Goal: Register for event/course

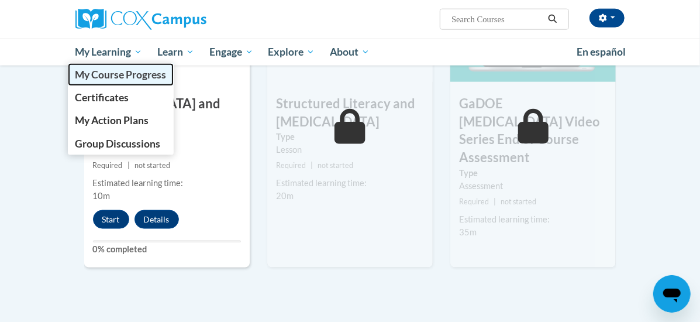
click at [75, 75] on span "My Course Progress" at bounding box center [120, 74] width 91 height 12
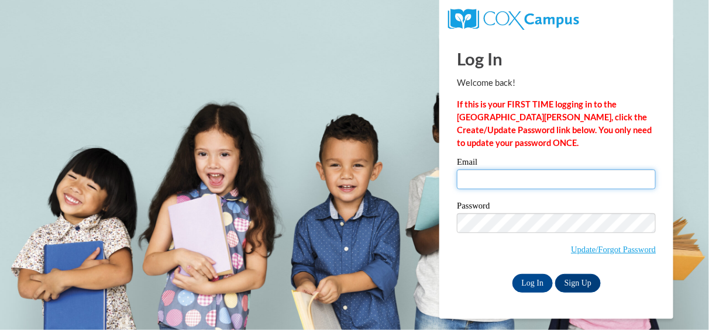
click at [505, 182] on input "Email" at bounding box center [556, 180] width 199 height 20
type input "wendy.wade-mcguire@gcpsk12.org"
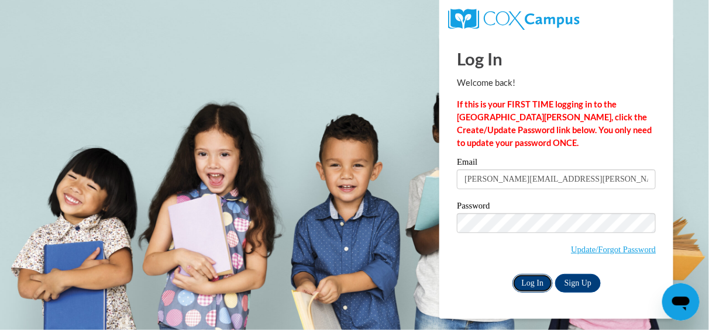
click at [530, 287] on input "Log In" at bounding box center [532, 283] width 41 height 19
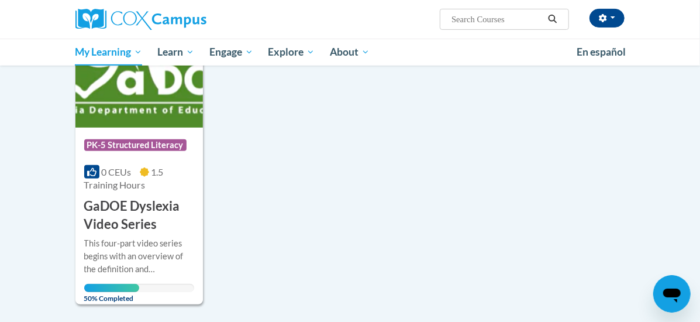
scroll to position [234, 0]
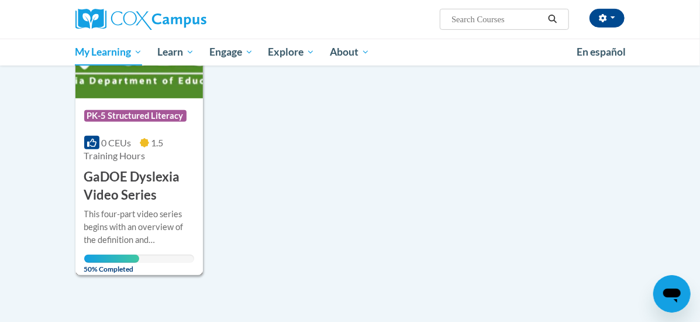
click at [97, 210] on div "This four-part video series begins with an overview of the definition and chara…" at bounding box center [139, 227] width 110 height 39
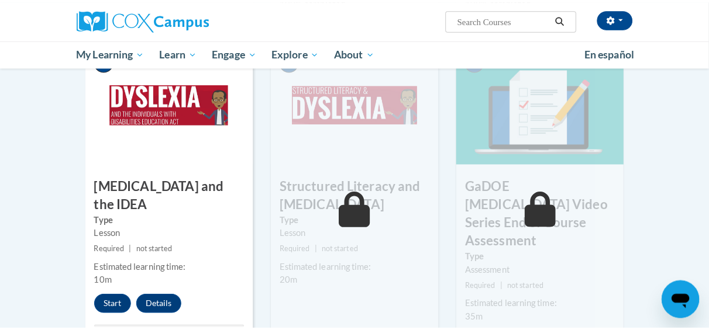
scroll to position [643, 0]
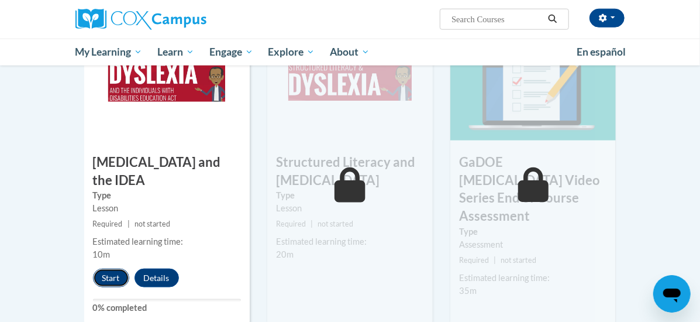
click at [93, 268] on button "Start" at bounding box center [111, 277] width 36 height 19
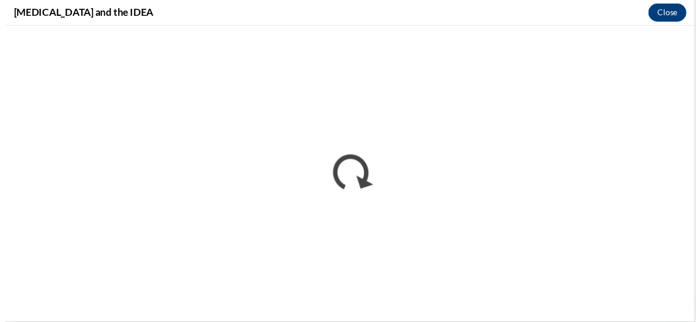
scroll to position [0, 0]
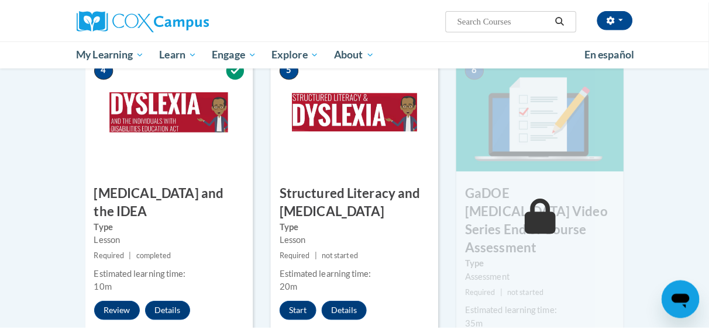
scroll to position [643, 0]
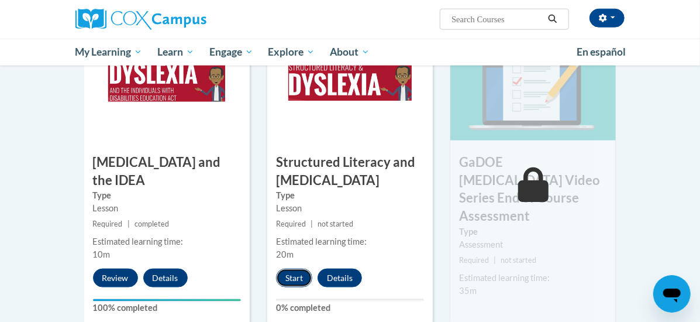
click at [276, 277] on button "Start" at bounding box center [294, 277] width 36 height 19
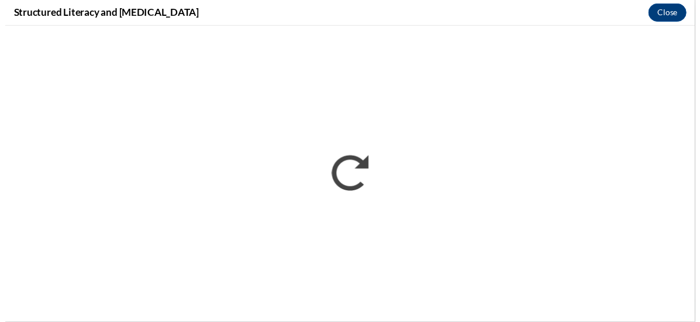
scroll to position [0, 0]
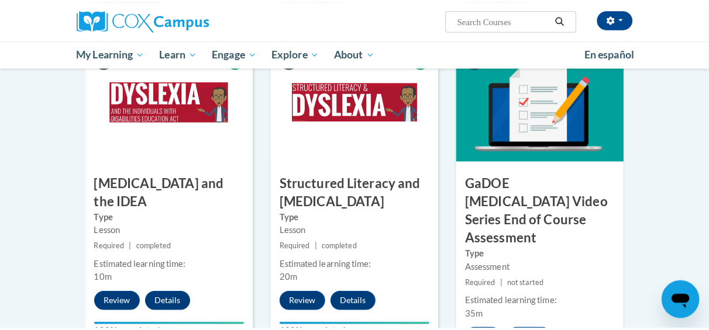
scroll to position [643, 0]
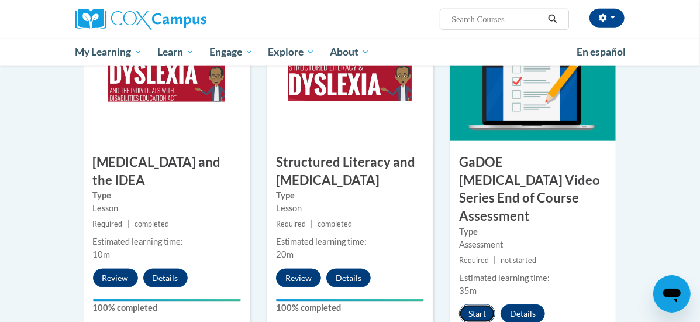
click at [490, 304] on button "Start" at bounding box center [477, 313] width 36 height 19
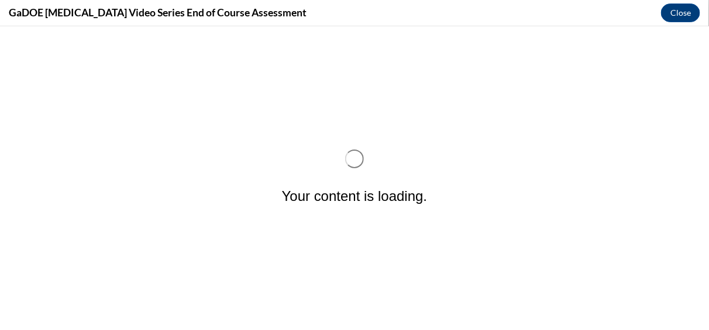
scroll to position [0, 0]
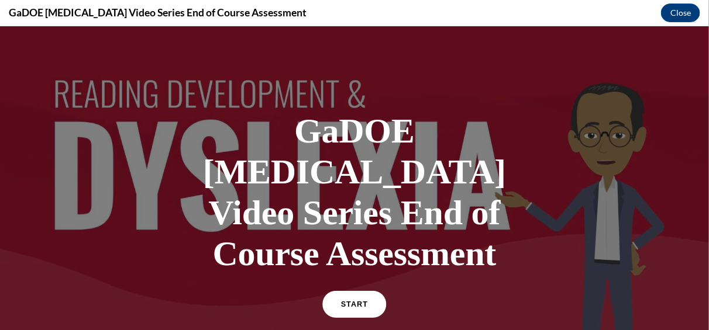
click at [344, 300] on span "START" at bounding box center [354, 304] width 27 height 9
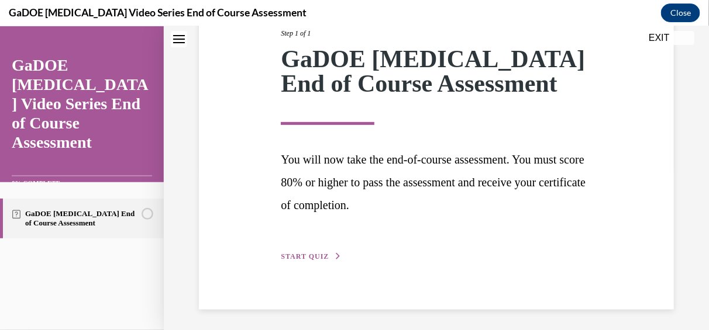
scroll to position [164, 0]
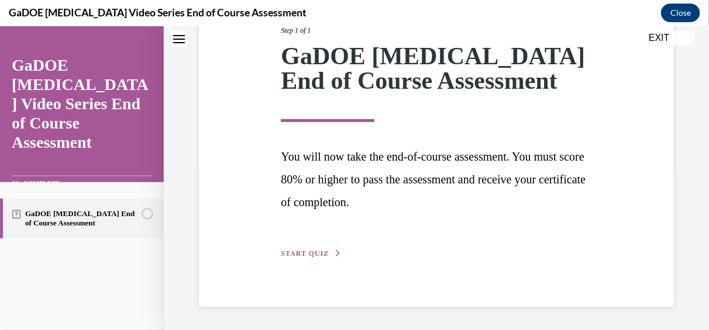
click at [308, 256] on span "START QUIZ" at bounding box center [305, 253] width 48 height 8
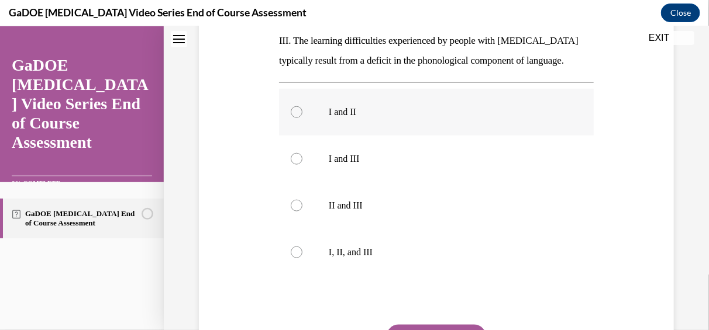
scroll to position [366, 0]
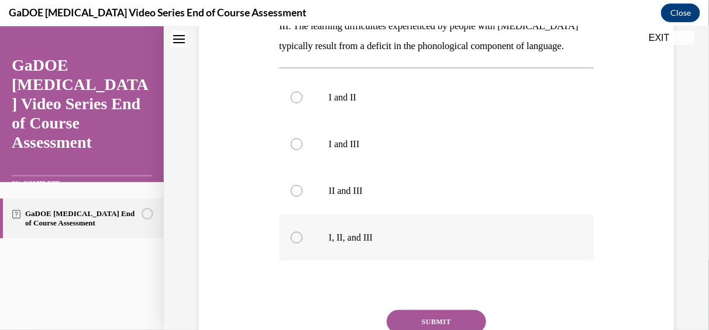
click at [297, 240] on div at bounding box center [297, 238] width 12 height 12
click at [297, 240] on input "I, II, and III" at bounding box center [297, 238] width 12 height 12
radio input "true"
click at [433, 319] on button "SUBMIT" at bounding box center [436, 321] width 99 height 23
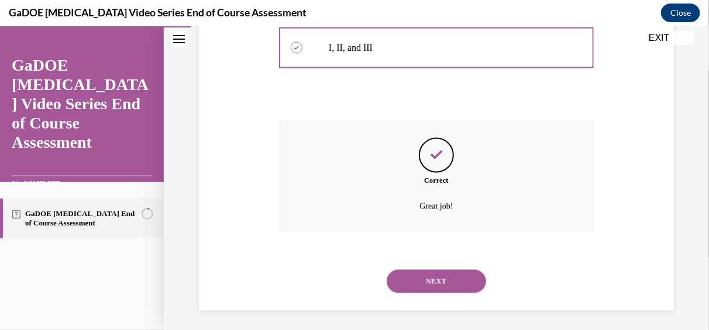
scroll to position [559, 0]
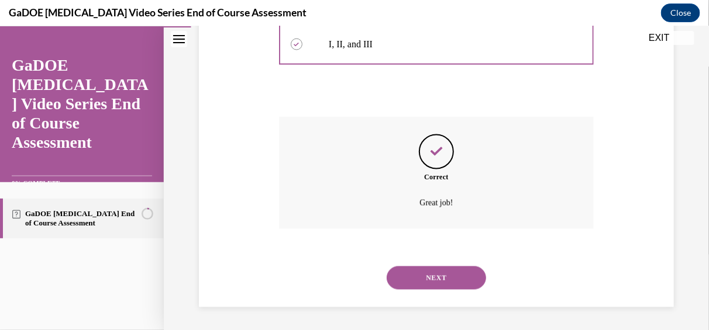
click at [448, 272] on button "NEXT" at bounding box center [436, 277] width 99 height 23
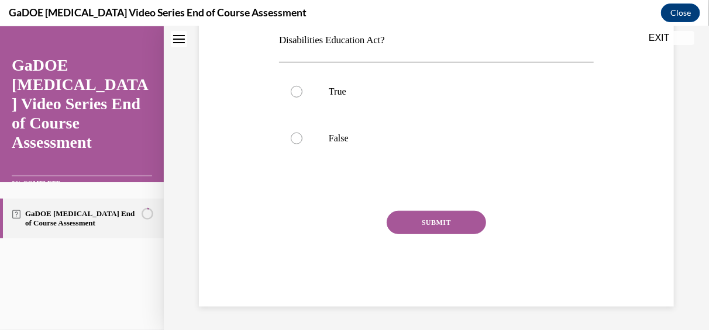
scroll to position [0, 0]
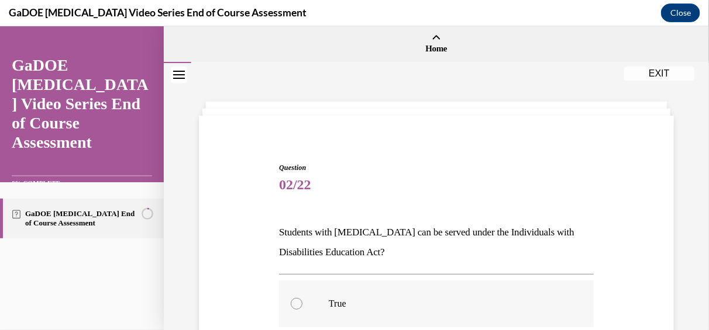
click at [292, 309] on label "True" at bounding box center [436, 303] width 315 height 47
click at [292, 309] on input "True" at bounding box center [297, 304] width 12 height 12
radio input "true"
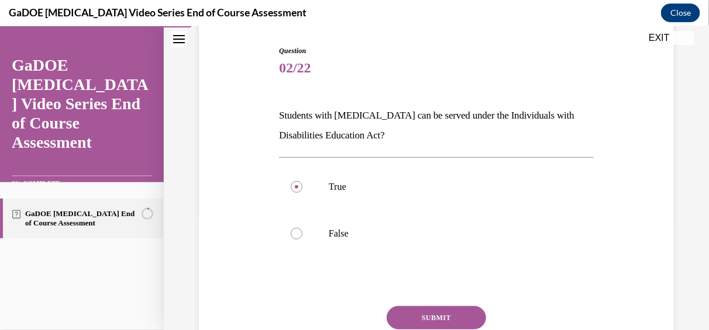
click at [427, 314] on button "SUBMIT" at bounding box center [436, 317] width 99 height 23
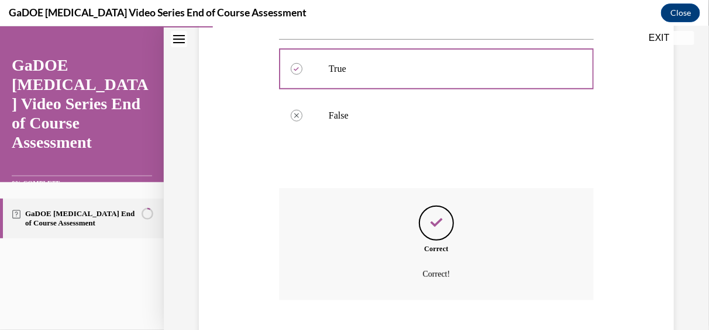
scroll to position [306, 0]
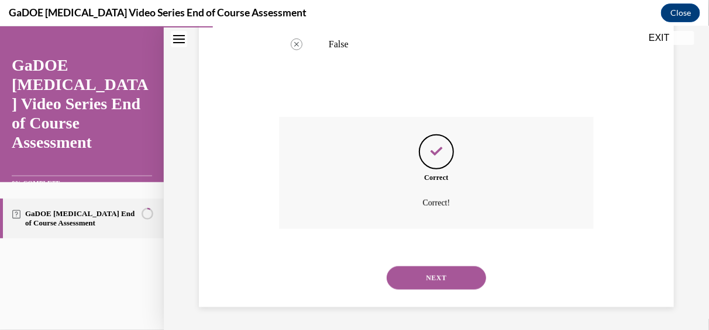
click at [436, 282] on button "NEXT" at bounding box center [436, 277] width 99 height 23
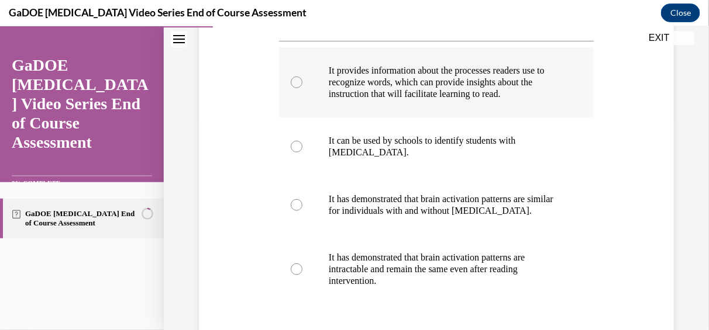
scroll to position [234, 0]
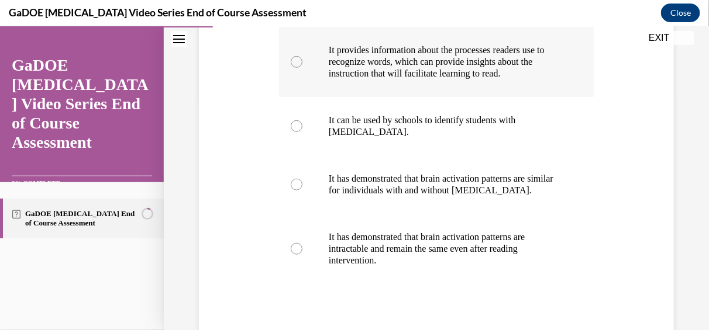
click at [296, 63] on div at bounding box center [297, 62] width 12 height 12
click at [296, 63] on input "It provides information about the processes readers use to recognize words, whi…" at bounding box center [297, 62] width 12 height 12
radio input "true"
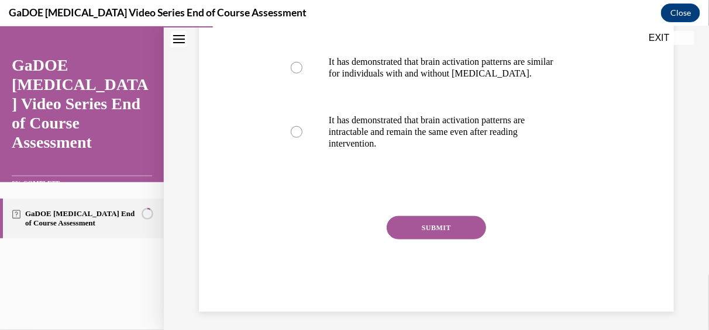
click at [456, 226] on button "SUBMIT" at bounding box center [436, 227] width 99 height 23
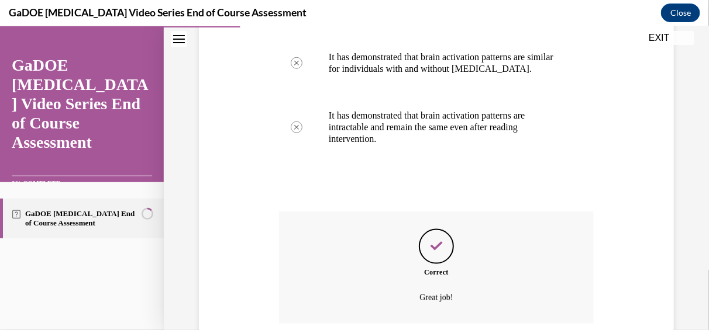
scroll to position [450, 0]
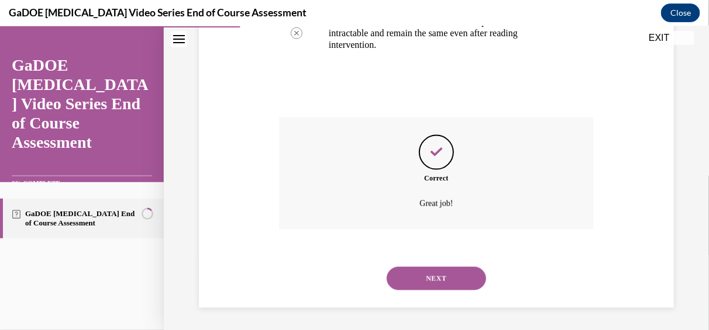
click at [422, 275] on button "NEXT" at bounding box center [436, 278] width 99 height 23
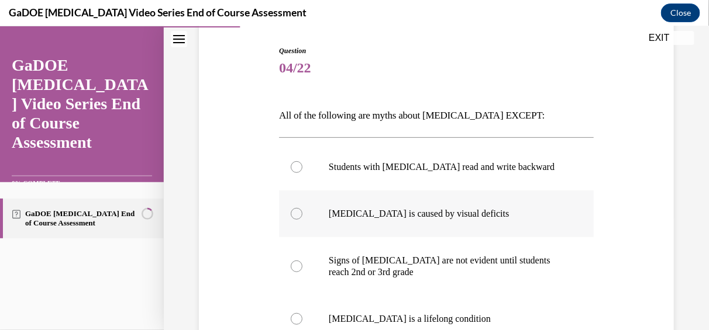
scroll to position [175, 0]
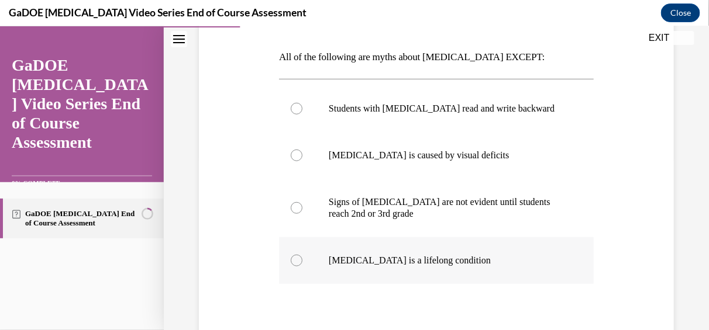
click at [298, 261] on div at bounding box center [297, 260] width 12 height 12
click at [298, 261] on input "Dyslexia is a lifelong condition" at bounding box center [297, 260] width 12 height 12
radio input "true"
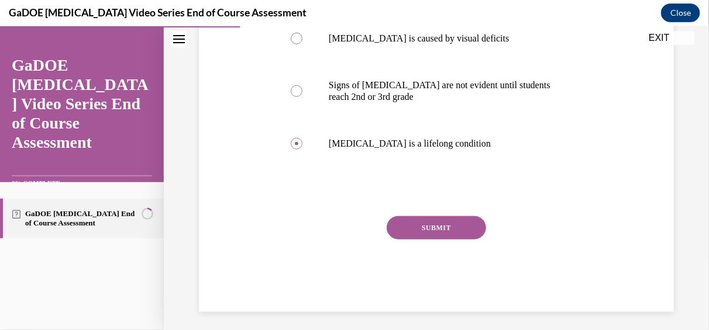
click at [450, 233] on button "SUBMIT" at bounding box center [436, 227] width 99 height 23
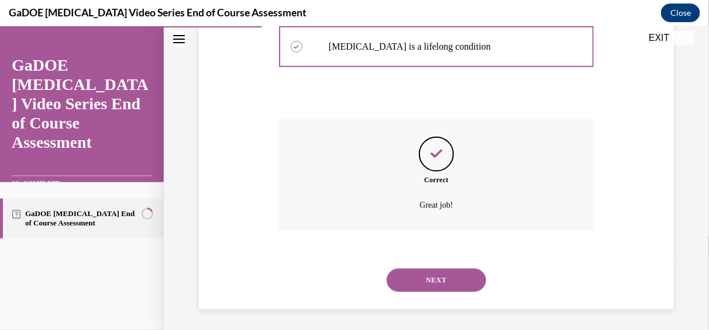
scroll to position [391, 0]
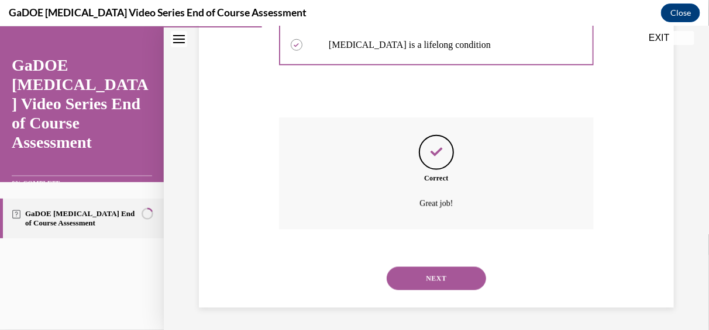
click at [418, 282] on button "NEXT" at bounding box center [436, 278] width 99 height 23
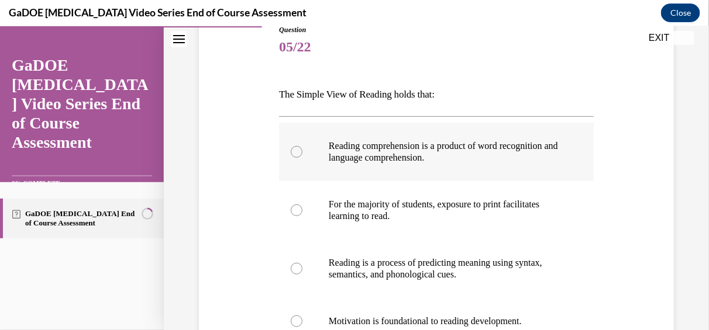
scroll to position [117, 0]
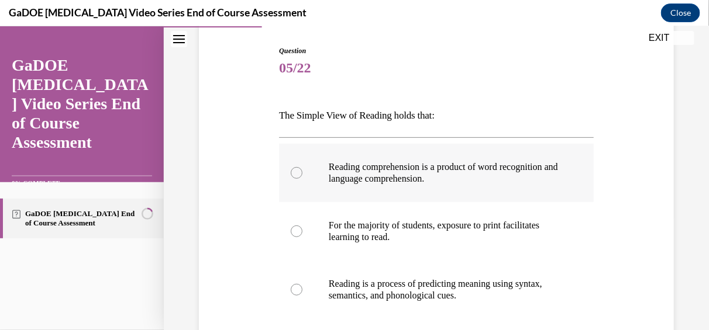
click at [293, 176] on div at bounding box center [297, 173] width 12 height 12
click at [293, 176] on input "Reading comprehension is a product of word recognition and language comprehensi…" at bounding box center [297, 173] width 12 height 12
radio input "true"
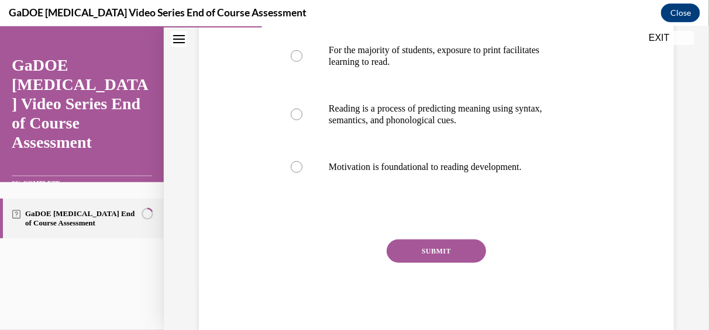
click at [453, 245] on button "SUBMIT" at bounding box center [436, 250] width 99 height 23
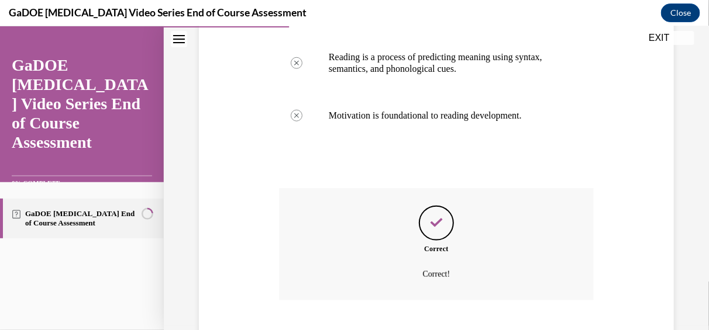
scroll to position [415, 0]
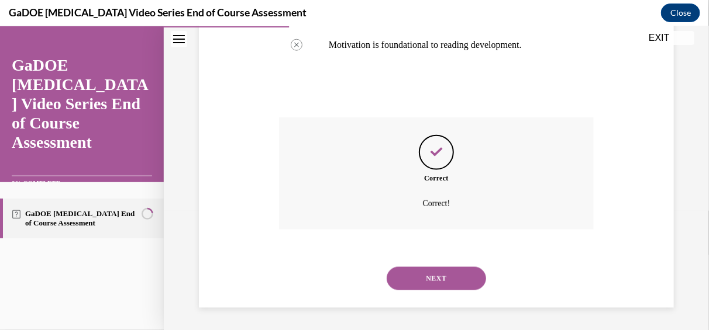
click at [425, 281] on button "NEXT" at bounding box center [436, 278] width 99 height 23
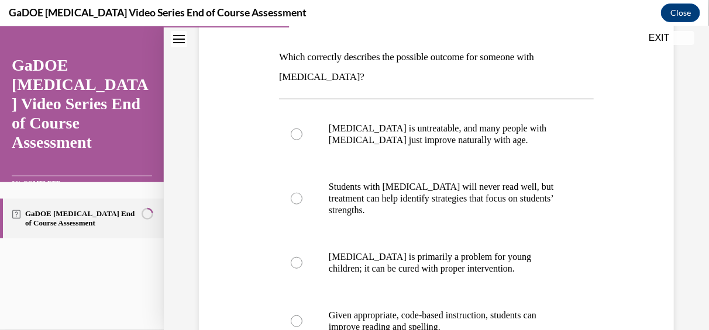
scroll to position [234, 0]
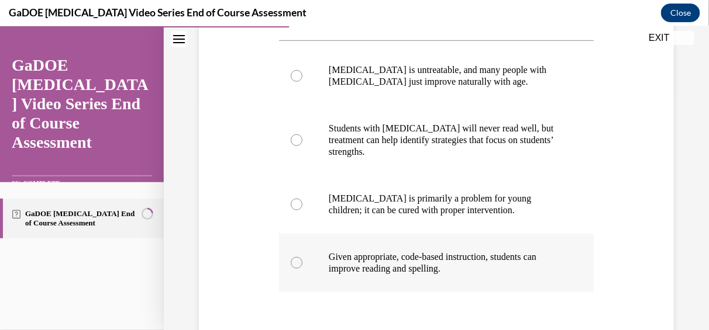
click at [295, 264] on div at bounding box center [297, 263] width 12 height 12
click at [295, 264] on input "Given appropriate, code-based instruction, students can improve reading and spe…" at bounding box center [297, 263] width 12 height 12
radio input "true"
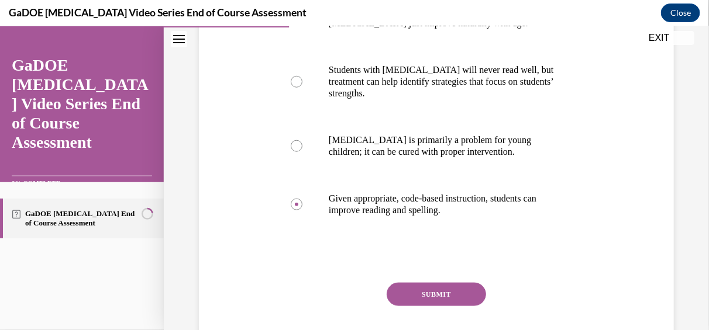
click at [426, 292] on button "SUBMIT" at bounding box center [436, 293] width 99 height 23
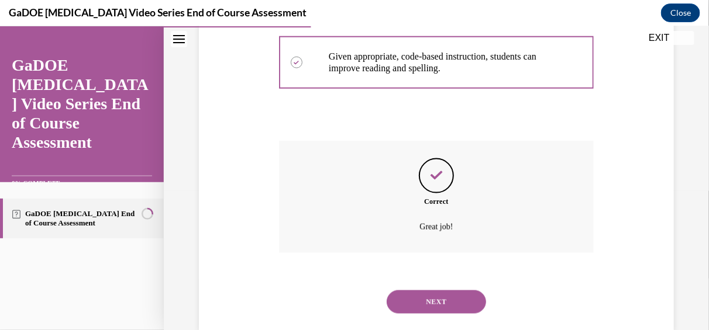
scroll to position [458, 0]
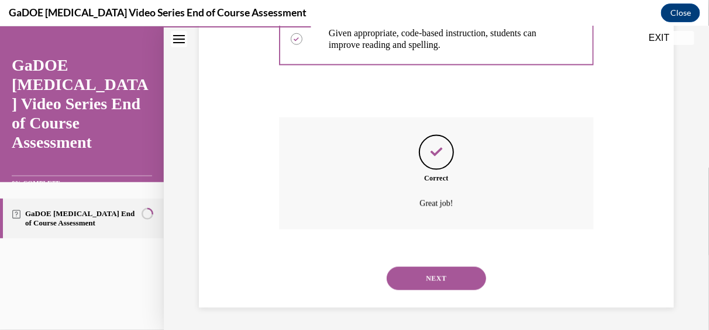
click at [436, 272] on button "NEXT" at bounding box center [436, 278] width 99 height 23
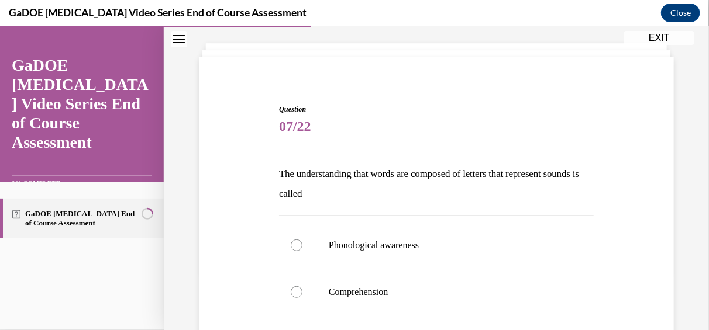
scroll to position [117, 0]
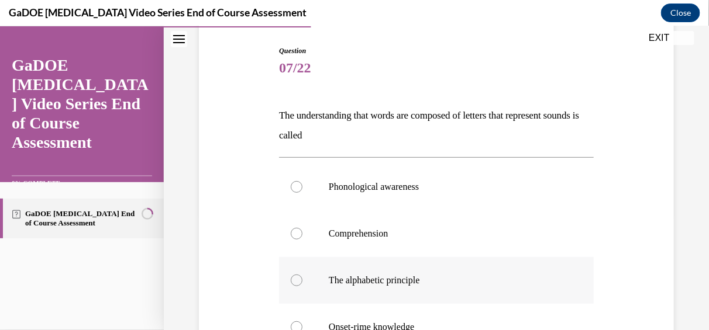
click at [347, 275] on p "The alphabetic principle" at bounding box center [447, 280] width 236 height 12
click at [302, 275] on input "The alphabetic principle" at bounding box center [297, 280] width 12 height 12
radio input "true"
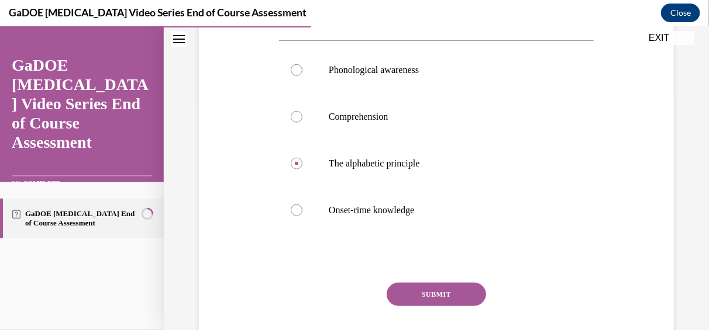
click at [442, 297] on button "SUBMIT" at bounding box center [436, 293] width 99 height 23
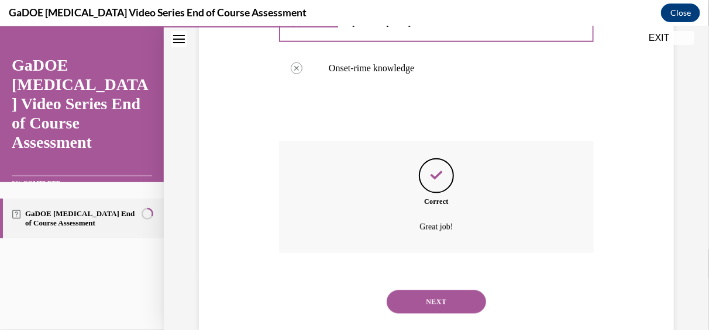
scroll to position [399, 0]
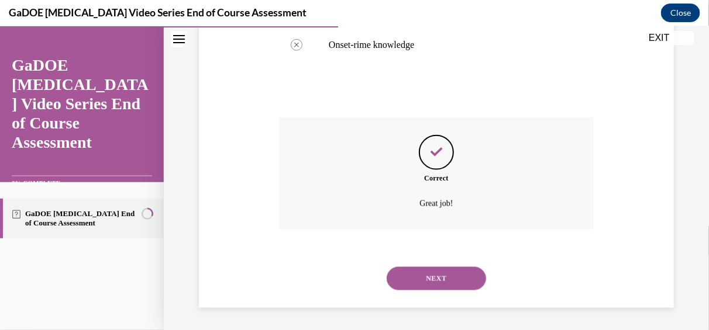
click at [433, 276] on button "NEXT" at bounding box center [436, 278] width 99 height 23
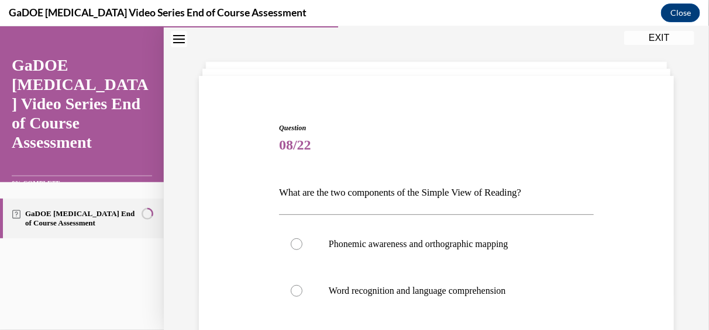
scroll to position [58, 0]
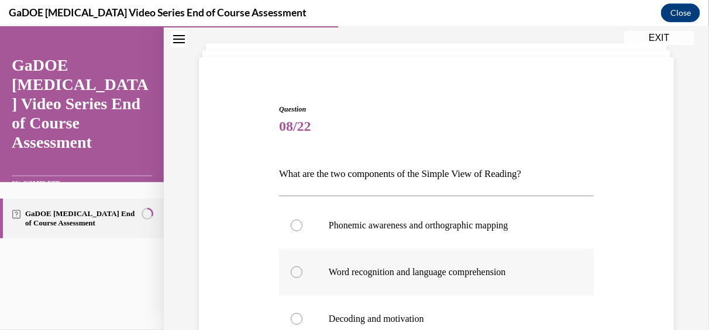
click at [295, 274] on div at bounding box center [297, 272] width 12 height 12
click at [295, 274] on input "Word recognition and language comprehension" at bounding box center [297, 272] width 12 height 12
radio input "true"
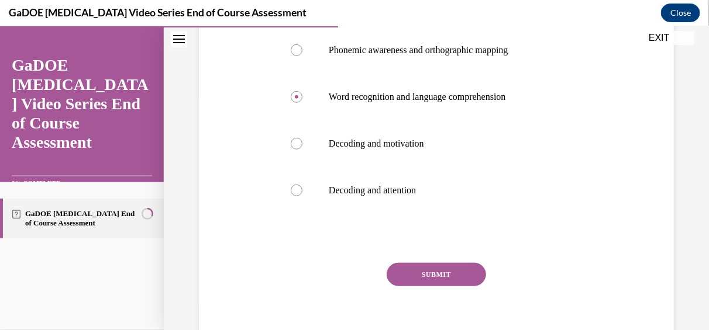
click at [433, 272] on button "SUBMIT" at bounding box center [436, 274] width 99 height 23
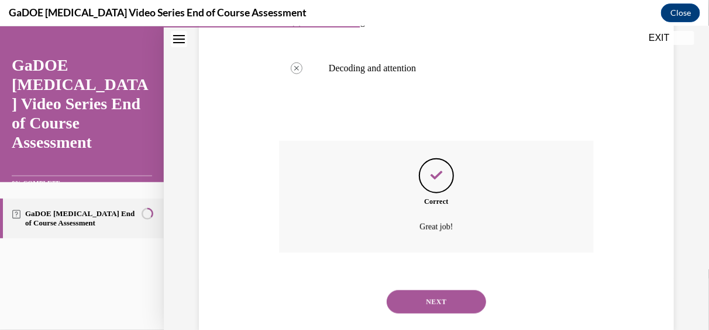
scroll to position [380, 0]
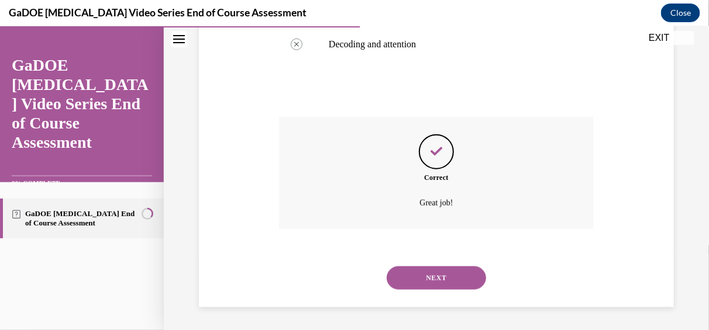
click at [429, 280] on button "NEXT" at bounding box center [436, 277] width 99 height 23
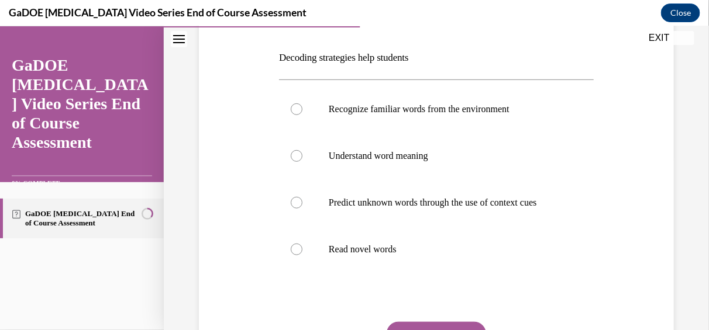
scroll to position [175, 0]
click at [299, 254] on div at bounding box center [297, 249] width 12 height 12
click at [299, 254] on input "Read novel words" at bounding box center [297, 249] width 12 height 12
radio input "true"
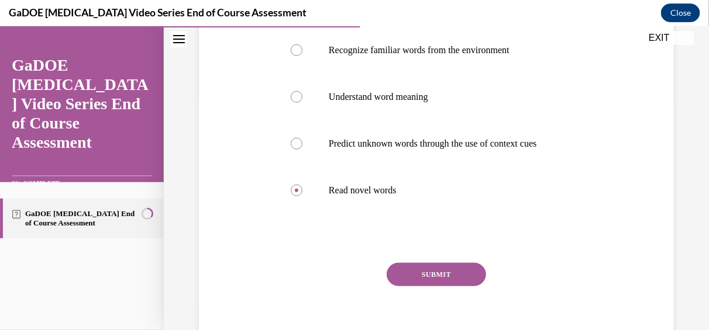
click at [431, 286] on button "SUBMIT" at bounding box center [436, 274] width 99 height 23
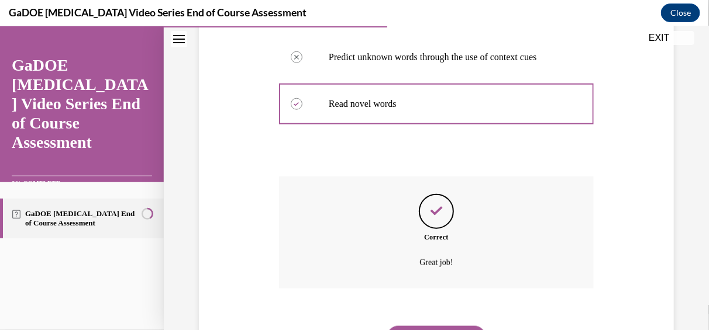
scroll to position [391, 0]
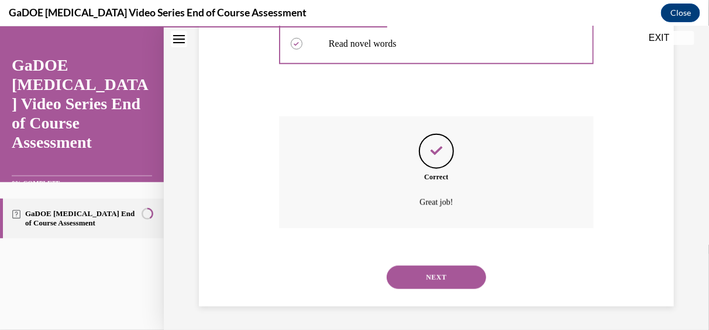
click at [434, 281] on button "NEXT" at bounding box center [436, 277] width 99 height 23
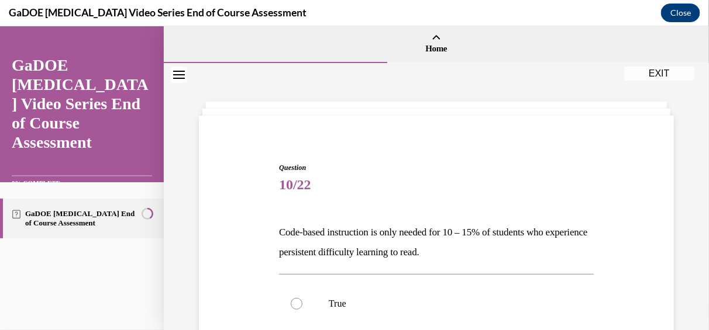
scroll to position [58, 0]
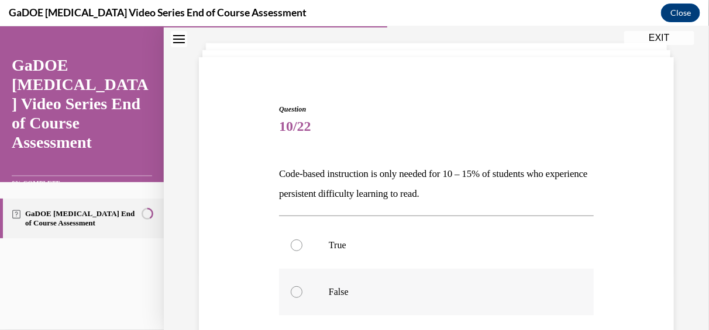
click at [296, 294] on div at bounding box center [297, 292] width 12 height 12
click at [296, 294] on input "False" at bounding box center [297, 292] width 12 height 12
radio input "true"
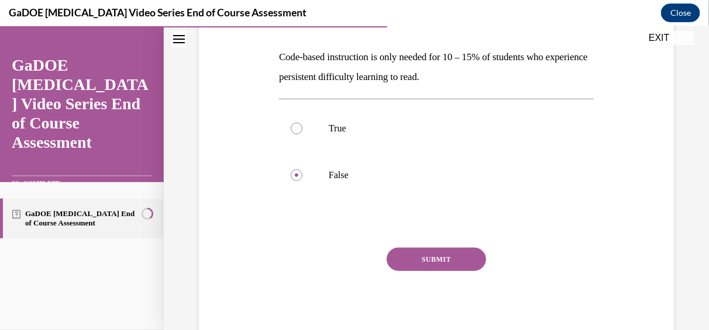
click at [412, 253] on button "SUBMIT" at bounding box center [436, 258] width 99 height 23
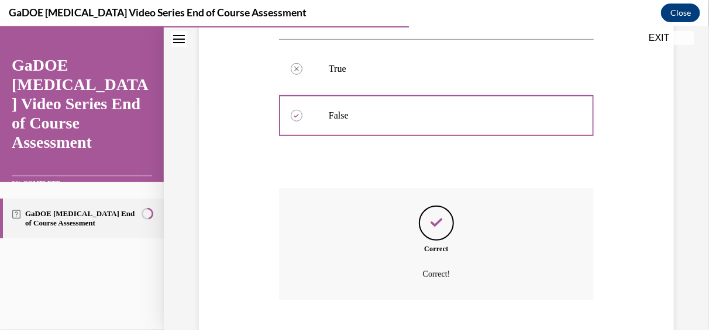
scroll to position [306, 0]
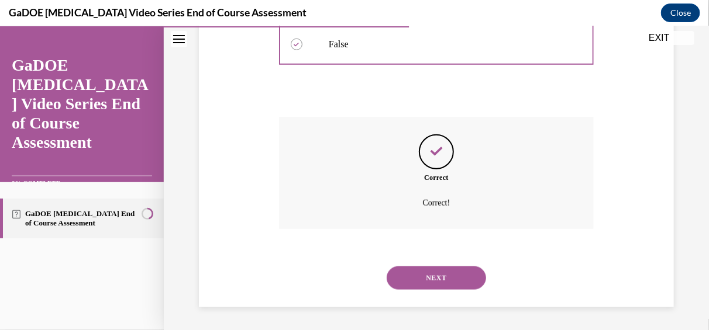
click at [422, 277] on button "NEXT" at bounding box center [436, 277] width 99 height 23
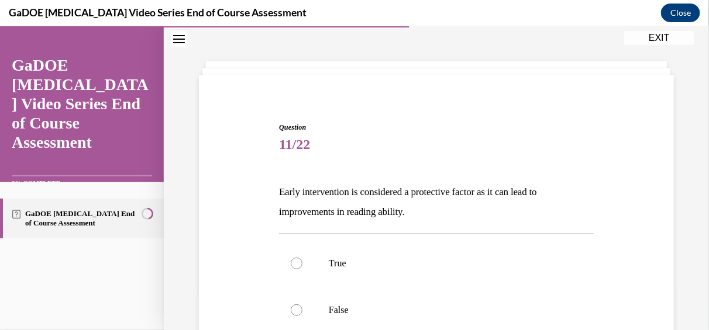
scroll to position [58, 0]
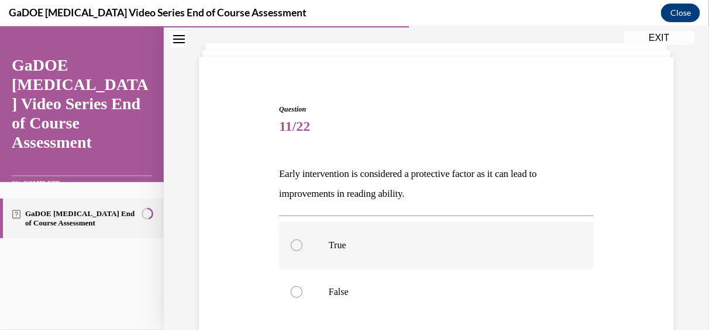
click at [291, 244] on div at bounding box center [297, 245] width 12 height 12
click at [291, 244] on input "True" at bounding box center [297, 245] width 12 height 12
radio input "true"
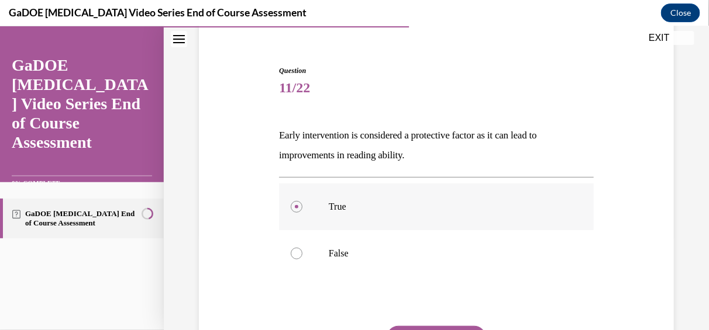
scroll to position [117, 0]
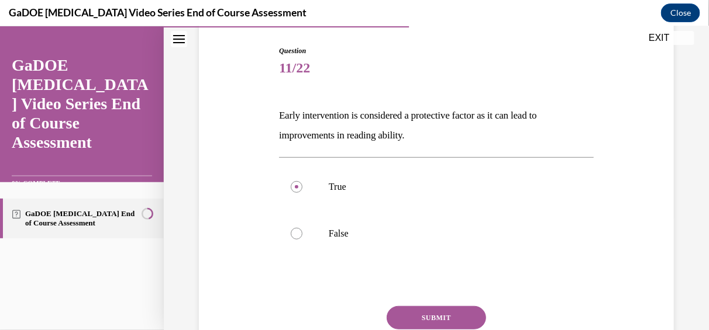
click at [436, 310] on button "SUBMIT" at bounding box center [436, 317] width 99 height 23
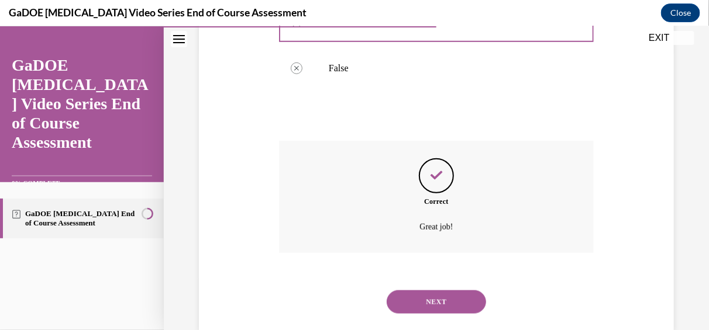
scroll to position [306, 0]
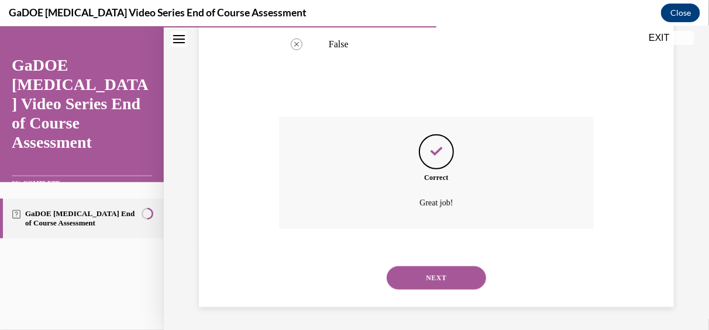
click at [428, 281] on button "NEXT" at bounding box center [436, 277] width 99 height 23
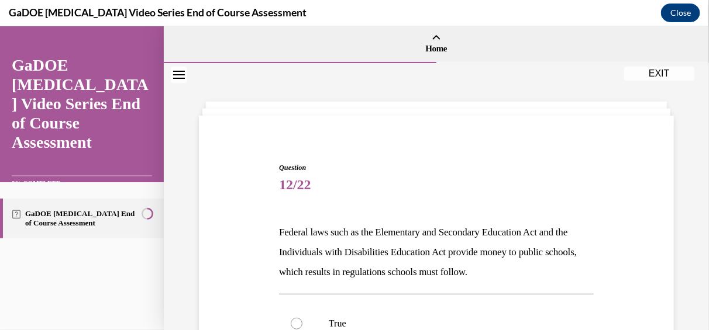
scroll to position [58, 0]
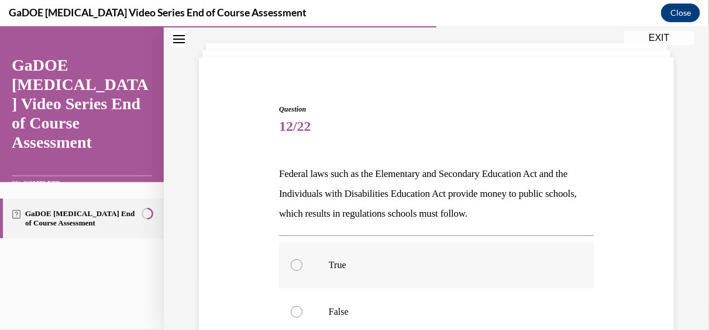
click at [307, 273] on label "True" at bounding box center [436, 265] width 315 height 47
click at [302, 271] on input "True" at bounding box center [297, 265] width 12 height 12
radio input "true"
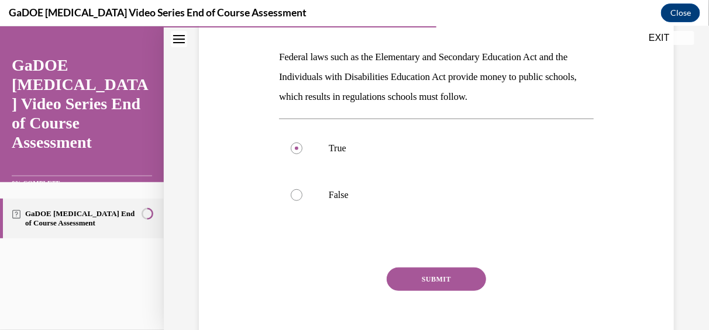
click at [443, 282] on button "SUBMIT" at bounding box center [436, 278] width 99 height 23
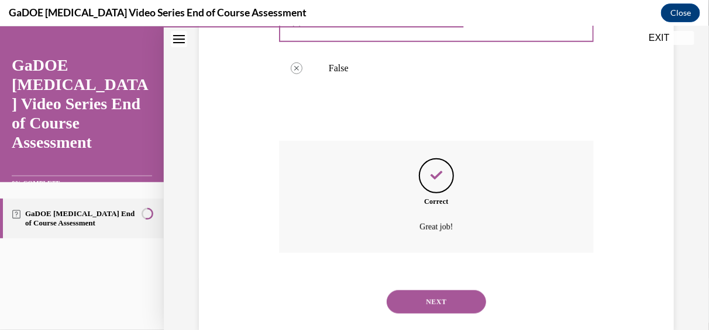
scroll to position [326, 0]
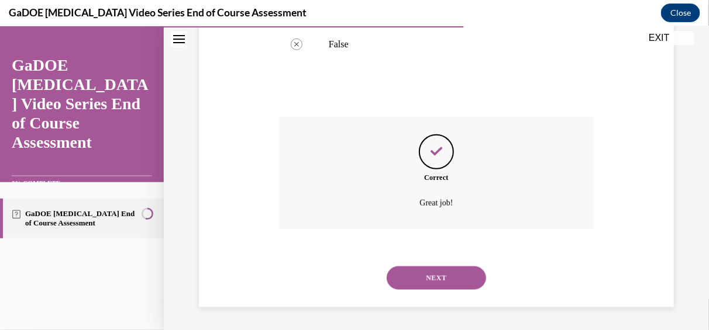
click at [443, 281] on button "NEXT" at bounding box center [436, 277] width 99 height 23
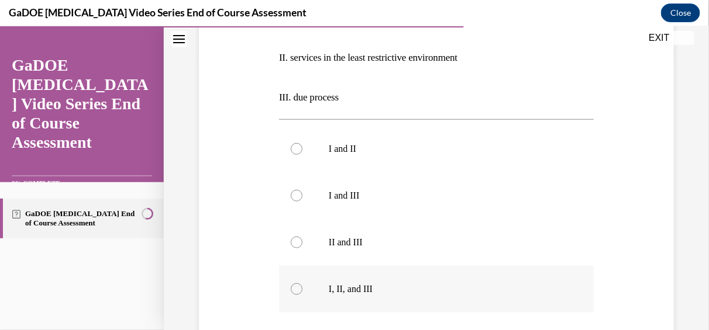
scroll to position [292, 0]
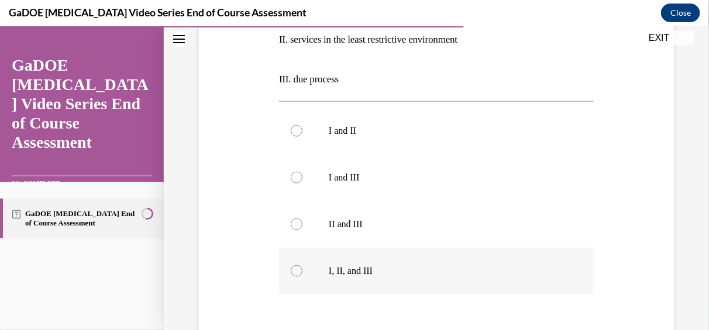
click at [301, 275] on label "I, II, and III" at bounding box center [436, 270] width 315 height 47
click at [301, 275] on input "I, II, and III" at bounding box center [297, 271] width 12 height 12
radio input "true"
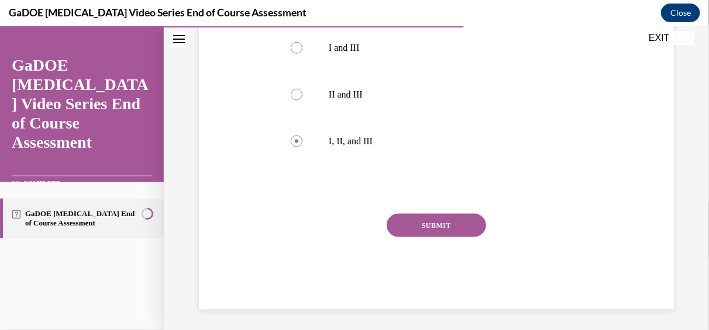
scroll to position [424, 0]
click at [457, 234] on div "SUBMIT" at bounding box center [436, 241] width 315 height 58
click at [463, 226] on button "SUBMIT" at bounding box center [436, 223] width 99 height 23
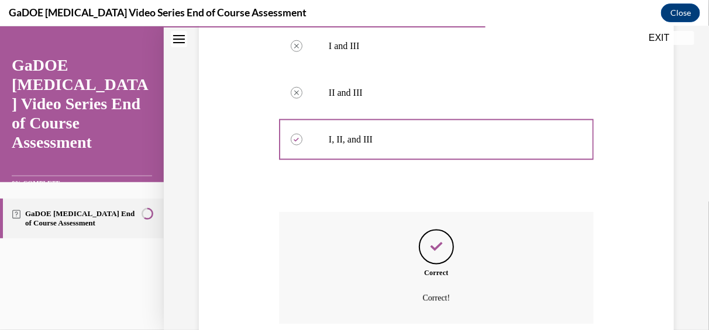
scroll to position [519, 0]
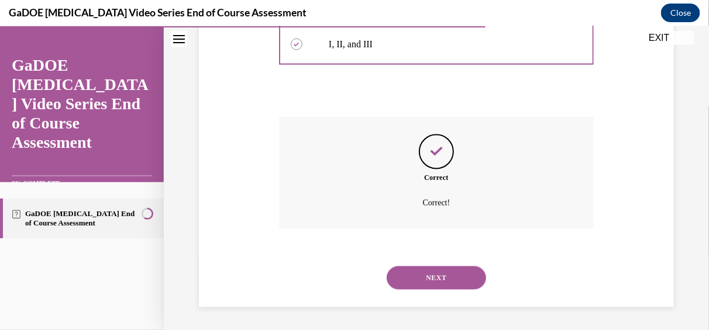
click at [430, 278] on button "NEXT" at bounding box center [436, 277] width 99 height 23
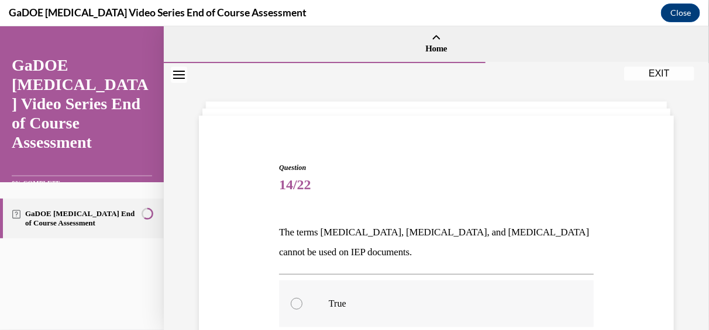
scroll to position [58, 0]
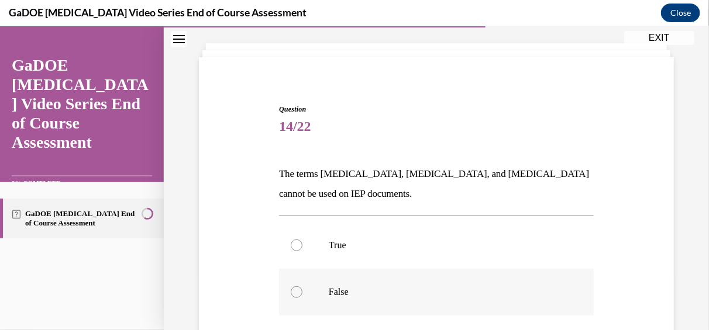
click at [299, 292] on div at bounding box center [297, 292] width 12 height 12
click at [299, 292] on input "False" at bounding box center [297, 292] width 12 height 12
radio input "true"
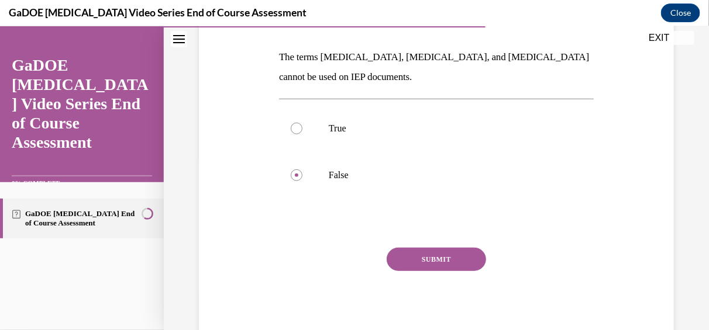
click at [436, 259] on button "SUBMIT" at bounding box center [436, 258] width 99 height 23
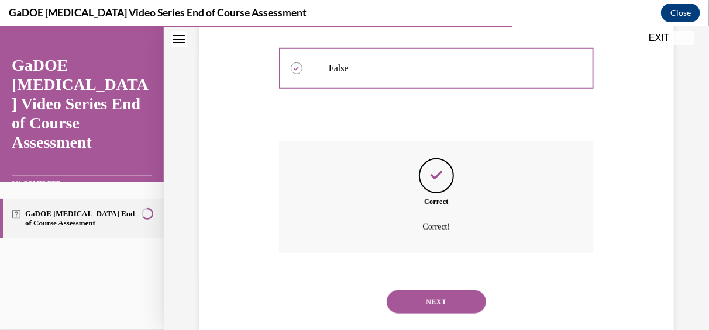
scroll to position [306, 0]
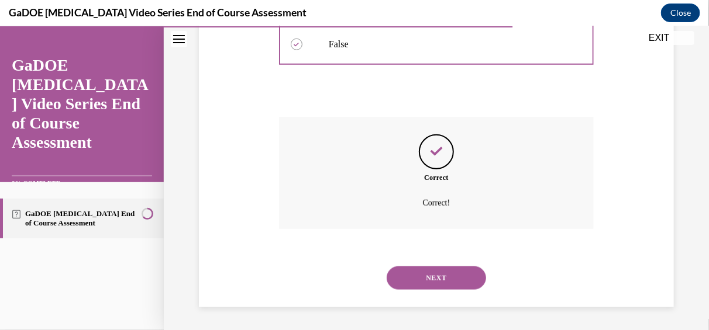
click at [440, 274] on button "NEXT" at bounding box center [436, 277] width 99 height 23
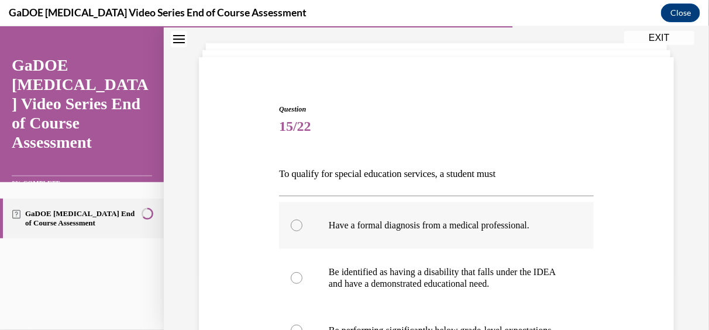
scroll to position [117, 0]
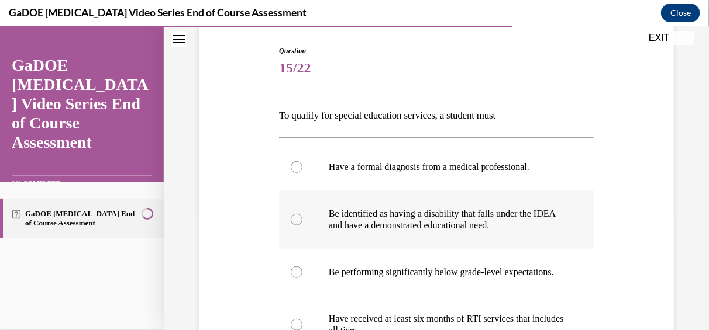
click at [295, 222] on div at bounding box center [297, 219] width 12 height 12
click at [295, 222] on input "Be identified as having a disability that falls under the IDEA and have a demon…" at bounding box center [297, 219] width 12 height 12
radio input "true"
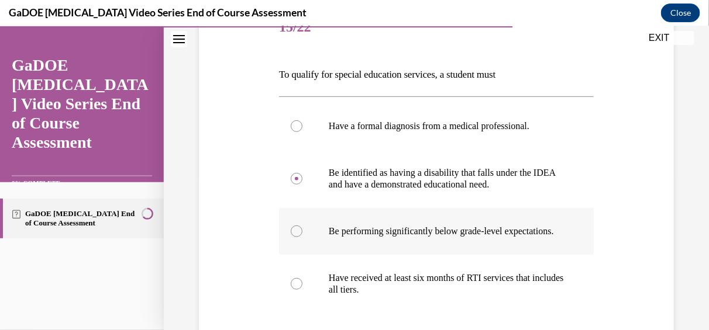
scroll to position [175, 0]
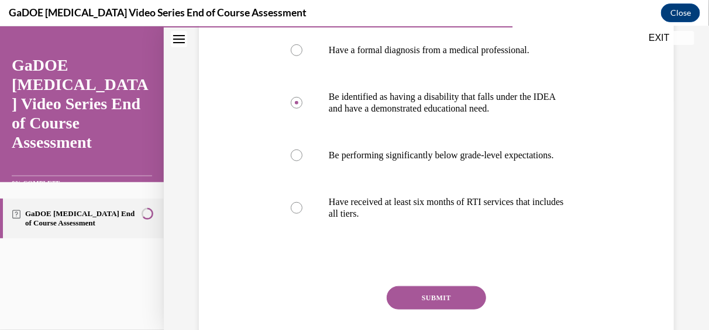
click at [432, 309] on button "SUBMIT" at bounding box center [436, 297] width 99 height 23
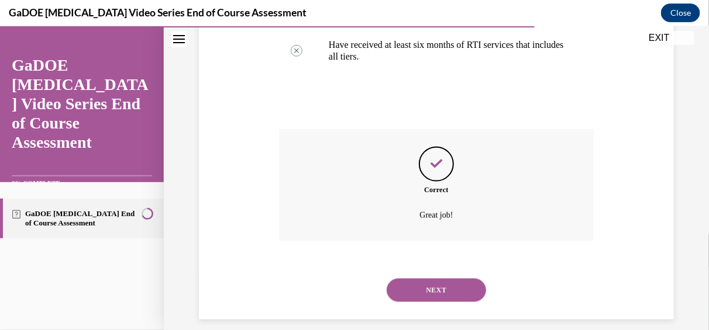
scroll to position [415, 0]
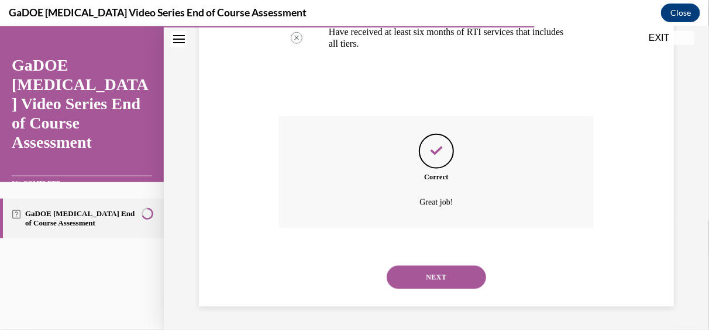
click at [436, 278] on button "NEXT" at bounding box center [436, 277] width 99 height 23
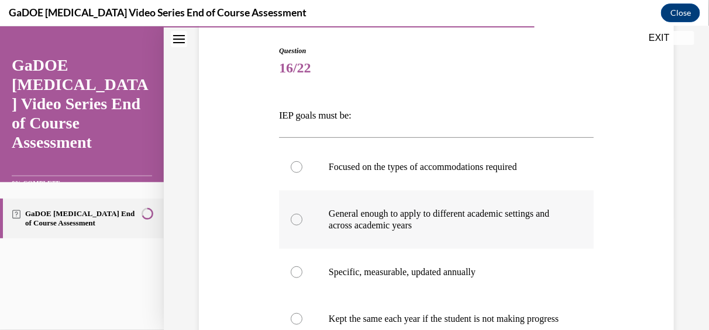
scroll to position [175, 0]
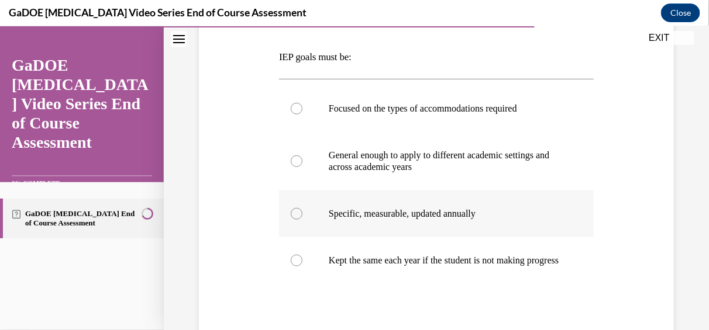
click at [292, 214] on div at bounding box center [297, 214] width 12 height 12
click at [292, 214] on input "Specific, measurable, updated annually" at bounding box center [297, 214] width 12 height 12
radio input "true"
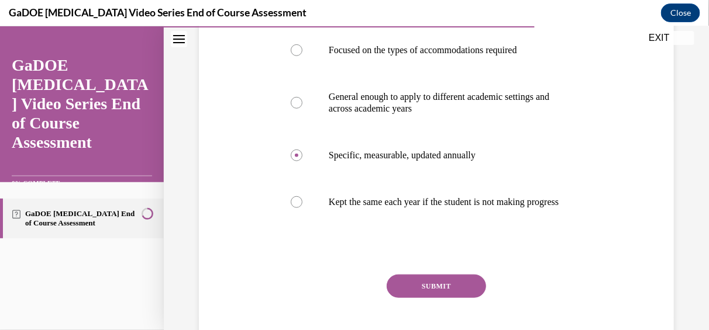
click at [431, 298] on button "SUBMIT" at bounding box center [436, 285] width 99 height 23
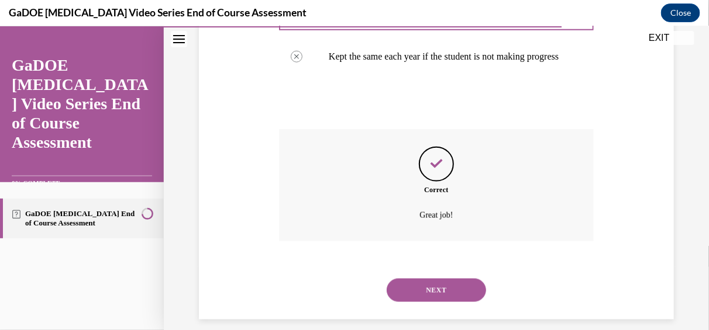
scroll to position [404, 0]
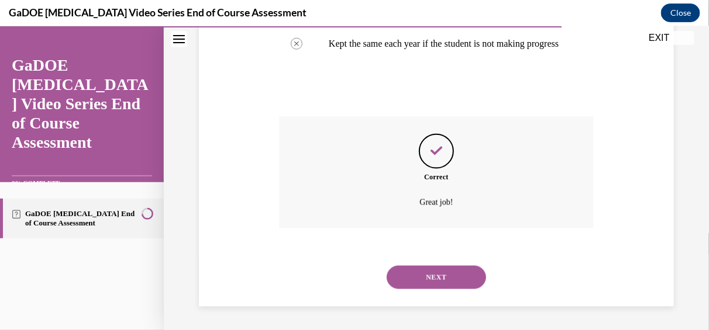
click at [435, 273] on button "NEXT" at bounding box center [436, 277] width 99 height 23
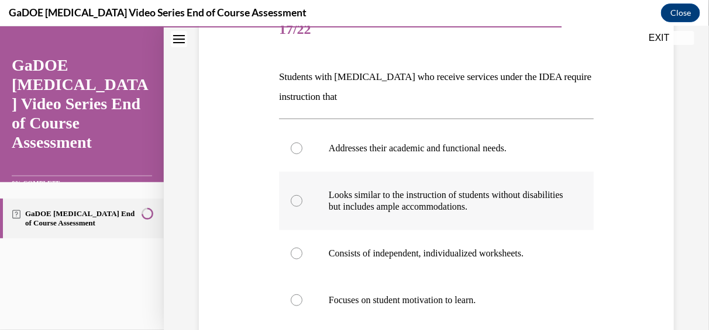
scroll to position [175, 0]
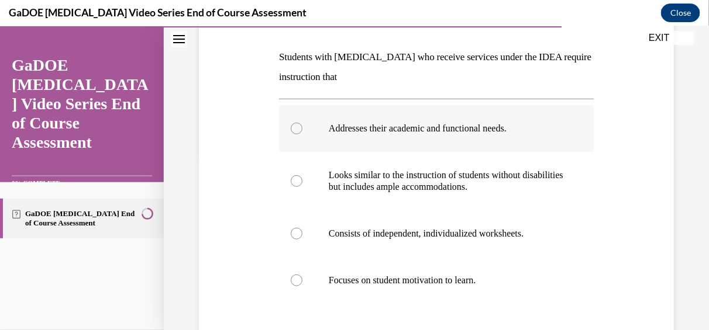
click at [292, 122] on label "Addresses their academic and functional needs." at bounding box center [436, 128] width 315 height 47
click at [292, 122] on input "Addresses their academic and functional needs." at bounding box center [297, 128] width 12 height 12
radio input "true"
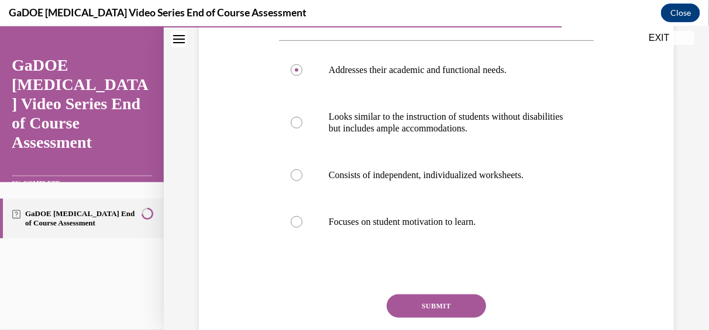
click at [415, 300] on button "SUBMIT" at bounding box center [436, 305] width 99 height 23
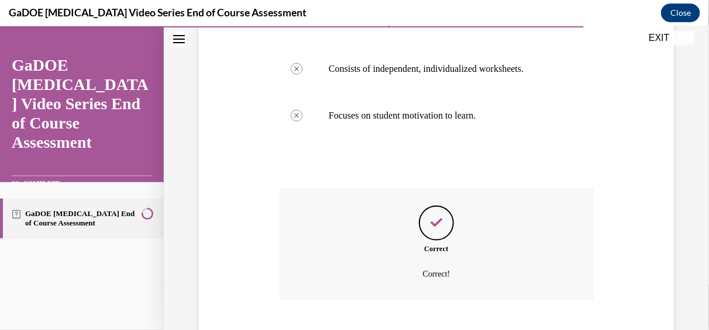
scroll to position [411, 0]
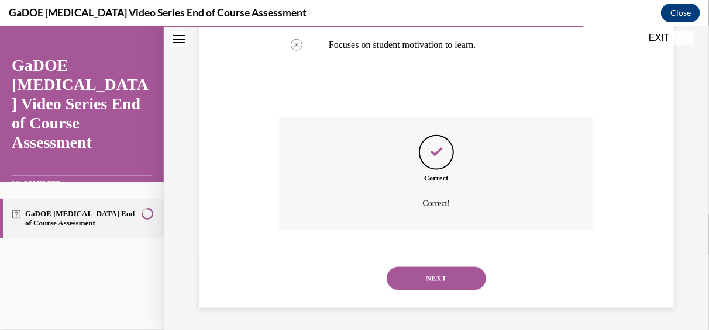
click at [437, 278] on button "NEXT" at bounding box center [436, 278] width 99 height 23
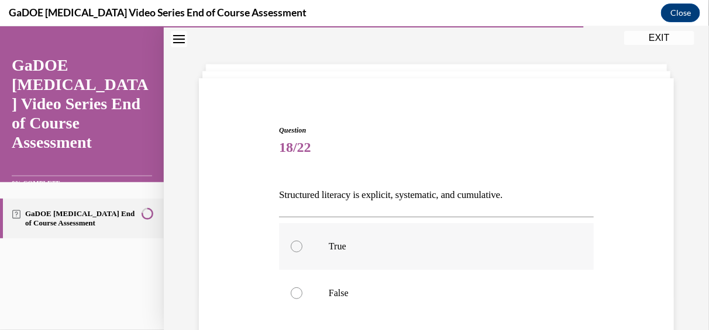
scroll to position [58, 0]
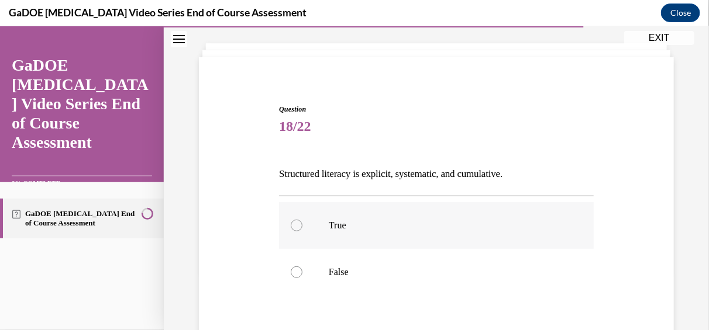
click at [298, 226] on div at bounding box center [297, 225] width 12 height 12
click at [298, 226] on input "True" at bounding box center [297, 225] width 12 height 12
radio input "true"
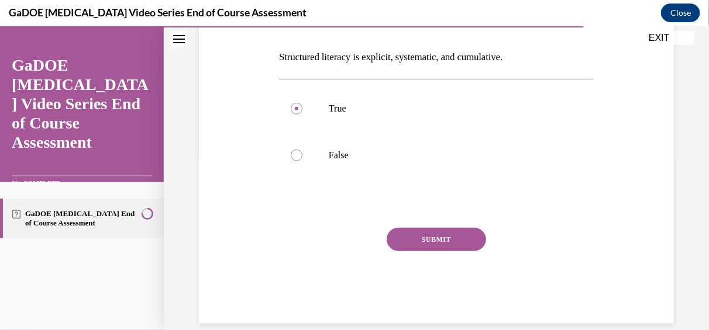
click at [443, 235] on button "SUBMIT" at bounding box center [436, 239] width 99 height 23
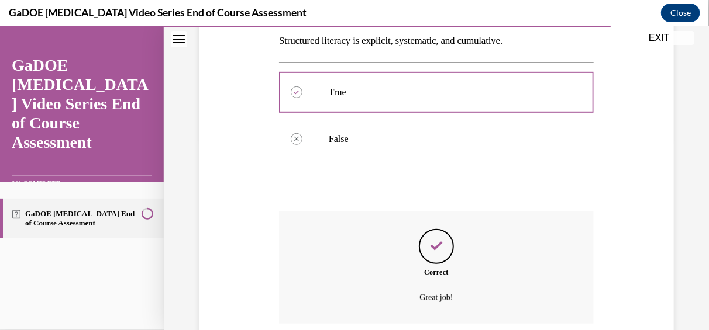
scroll to position [287, 0]
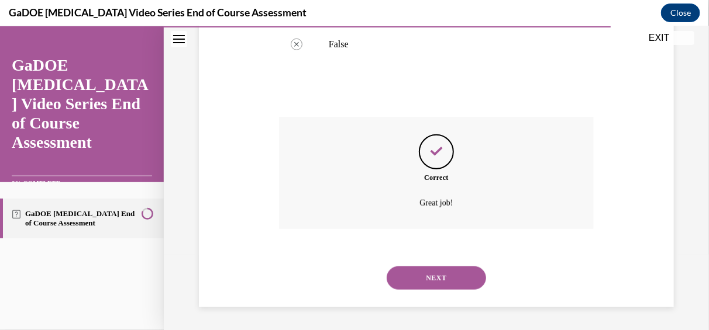
click at [419, 268] on button "NEXT" at bounding box center [436, 277] width 99 height 23
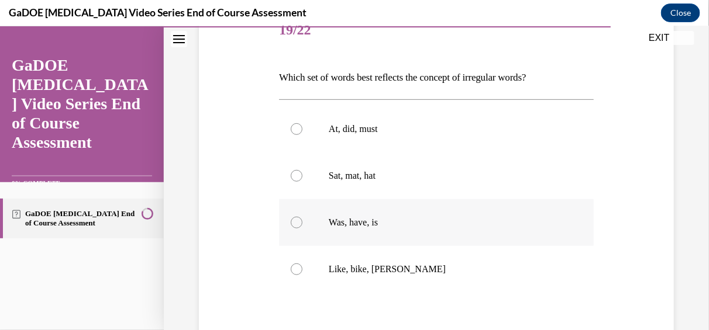
scroll to position [175, 0]
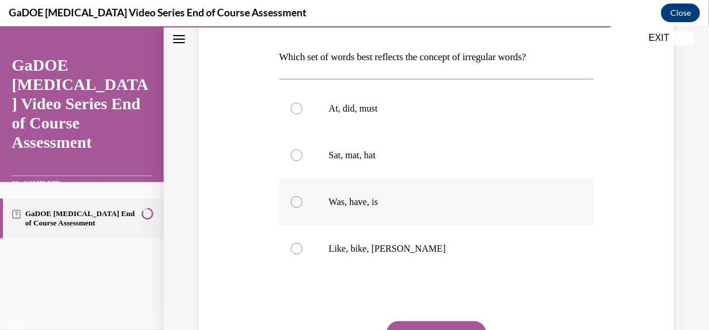
click at [297, 208] on label "Was, have, is" at bounding box center [436, 201] width 315 height 47
click at [297, 208] on input "Was, have, is" at bounding box center [297, 202] width 12 height 12
radio input "true"
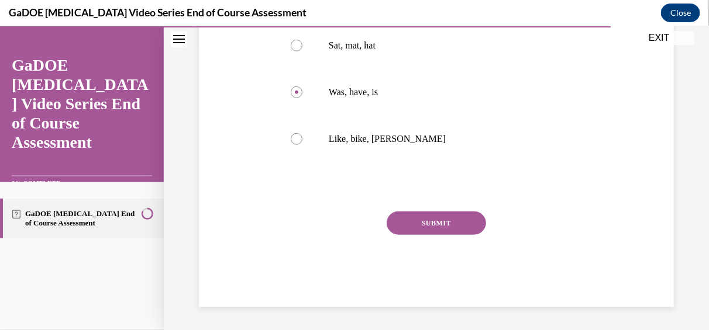
click at [440, 223] on button "SUBMIT" at bounding box center [436, 222] width 99 height 23
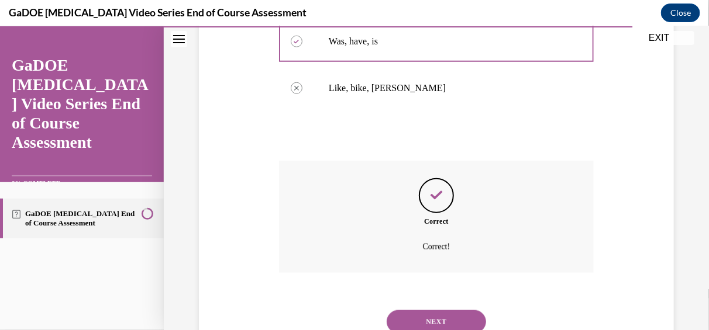
scroll to position [380, 0]
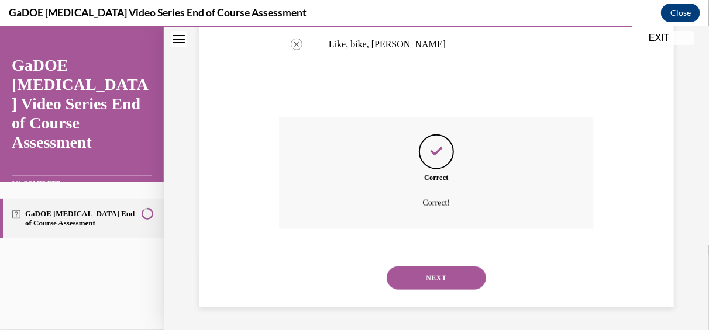
click at [425, 274] on button "NEXT" at bounding box center [436, 277] width 99 height 23
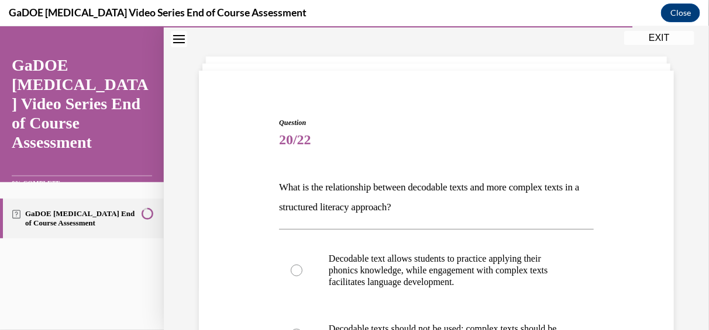
scroll to position [58, 0]
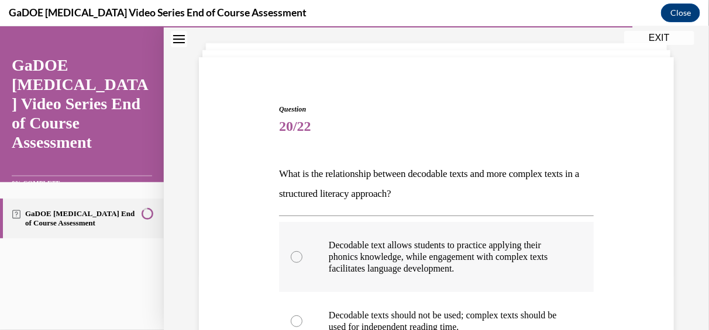
click at [291, 259] on div at bounding box center [297, 257] width 12 height 12
click at [291, 259] on input "Decodable text allows students to practice applying their phonics knowledge, wh…" at bounding box center [297, 257] width 12 height 12
radio input "true"
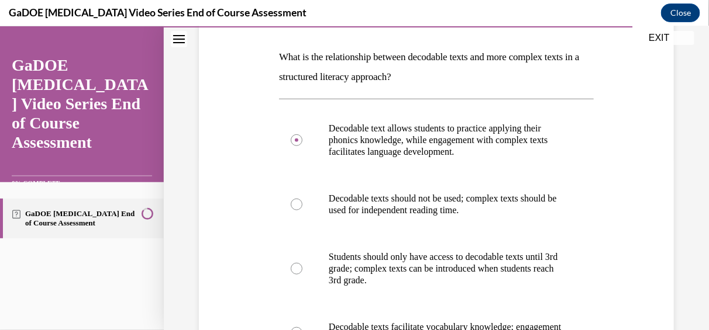
scroll to position [234, 0]
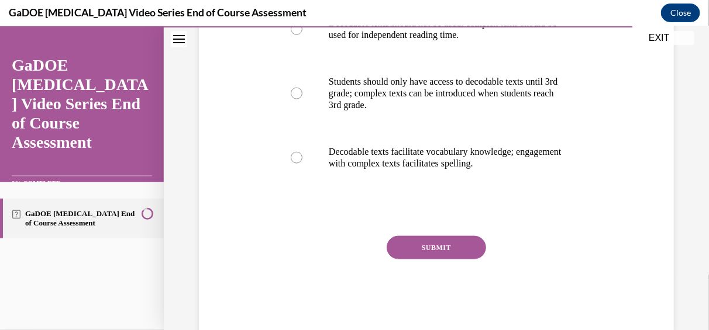
click at [452, 249] on button "SUBMIT" at bounding box center [436, 247] width 99 height 23
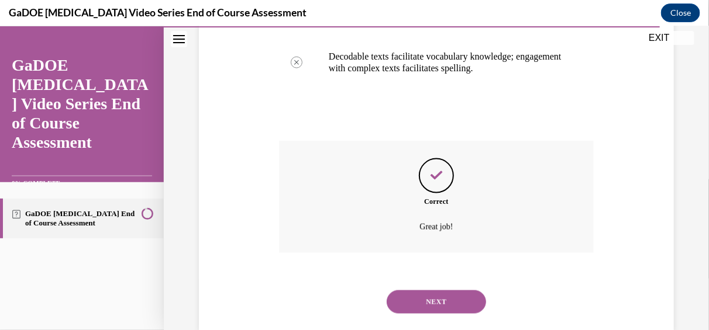
scroll to position [470, 0]
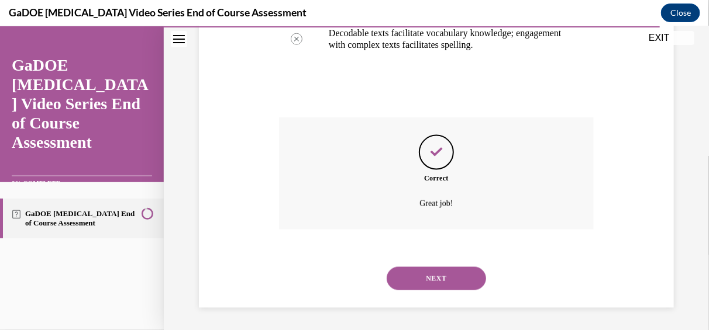
click at [423, 275] on button "NEXT" at bounding box center [436, 278] width 99 height 23
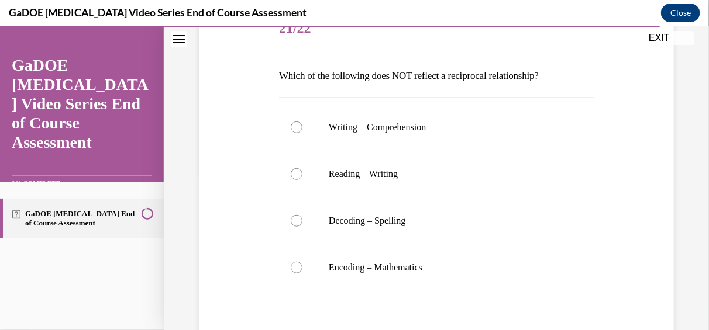
scroll to position [175, 0]
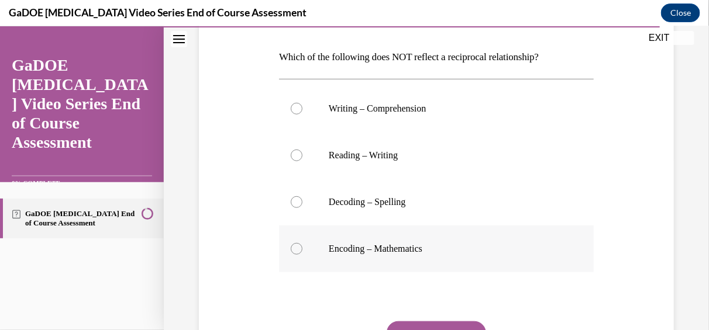
click at [295, 252] on div at bounding box center [297, 249] width 12 height 12
click at [295, 252] on input "Encoding – Mathematics" at bounding box center [297, 249] width 12 height 12
radio input "true"
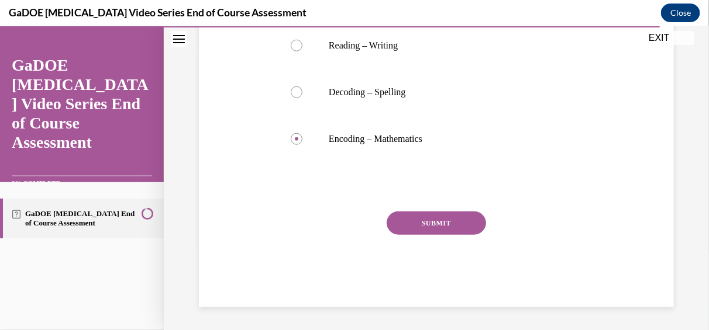
click at [444, 228] on button "SUBMIT" at bounding box center [436, 222] width 99 height 23
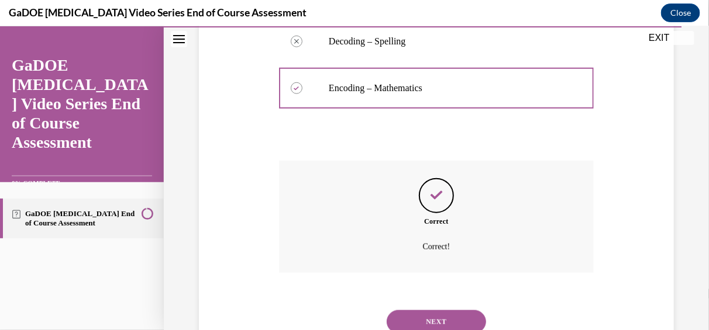
scroll to position [380, 0]
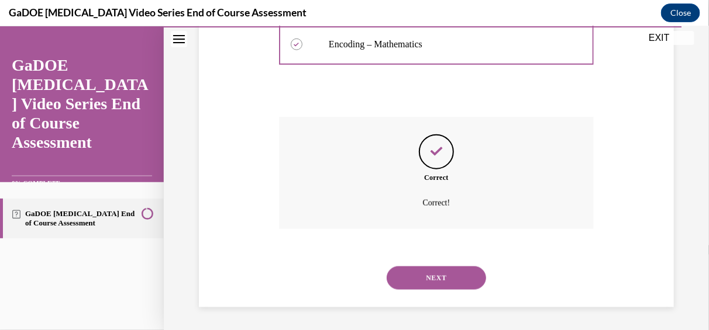
click at [417, 276] on button "NEXT" at bounding box center [436, 277] width 99 height 23
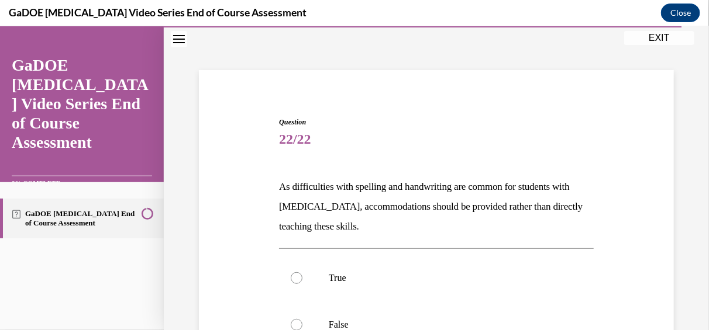
scroll to position [58, 0]
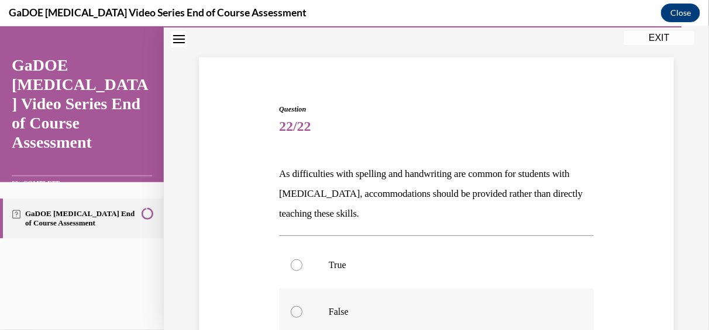
click at [295, 313] on div at bounding box center [297, 312] width 12 height 12
click at [295, 313] on input "False" at bounding box center [297, 312] width 12 height 12
radio input "true"
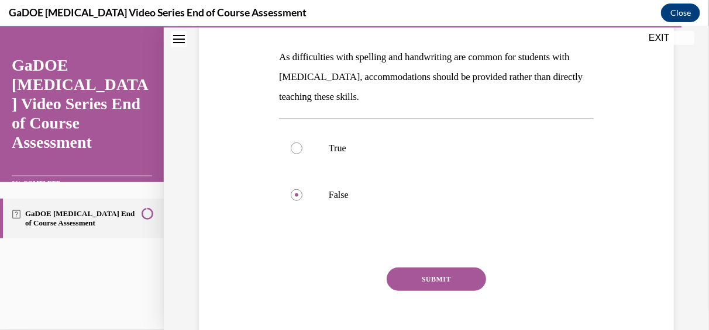
click at [436, 274] on button "SUBMIT" at bounding box center [436, 278] width 99 height 23
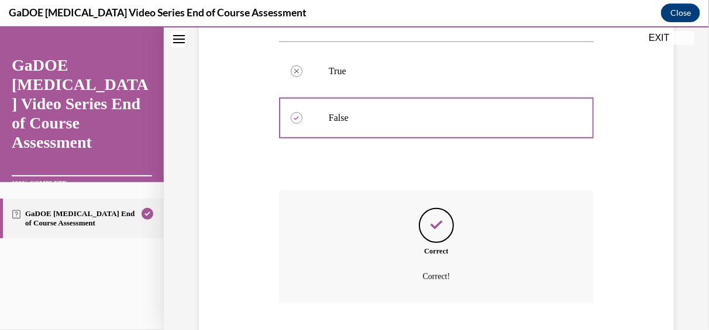
scroll to position [326, 0]
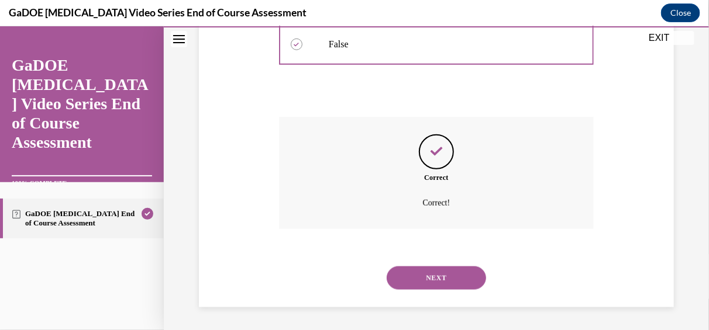
click at [436, 274] on button "NEXT" at bounding box center [436, 277] width 99 height 23
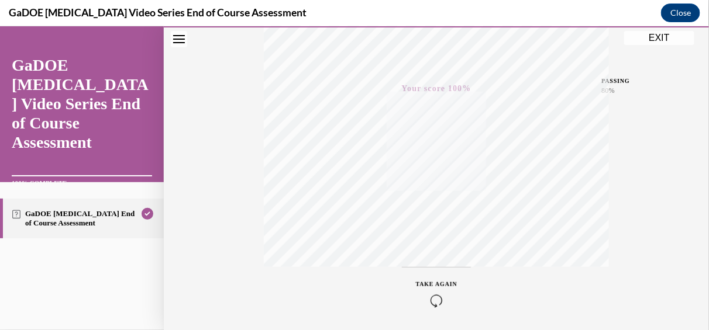
scroll to position [236, 0]
click at [659, 35] on button "EXIT" at bounding box center [659, 37] width 70 height 14
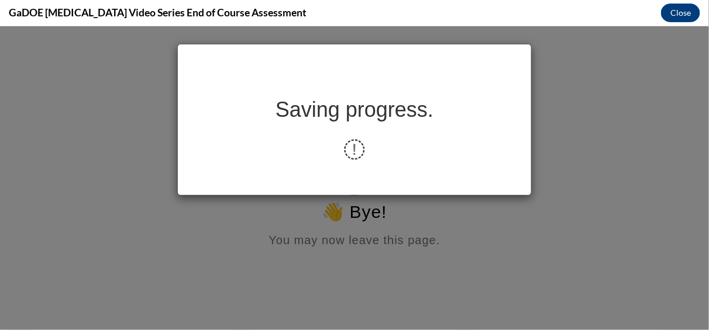
scroll to position [0, 0]
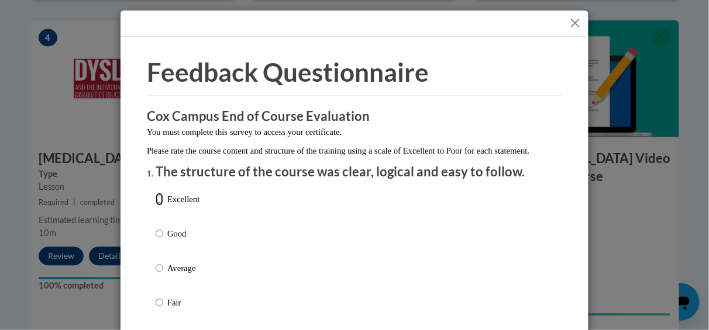
click at [156, 206] on input "Excellent" at bounding box center [160, 199] width 8 height 13
radio input "true"
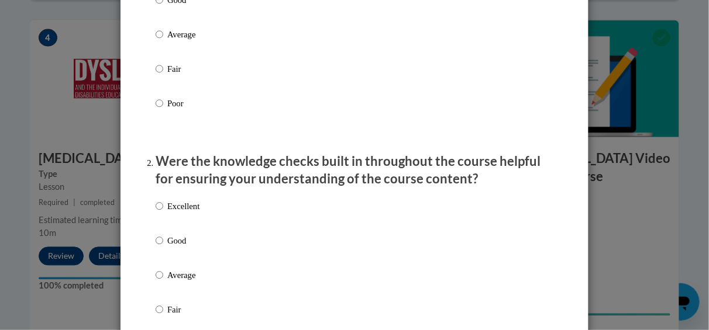
scroll to position [292, 0]
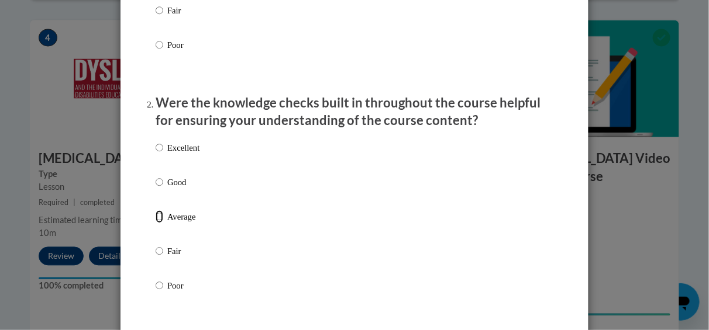
click at [156, 223] on input "Average" at bounding box center [160, 217] width 8 height 13
radio input "true"
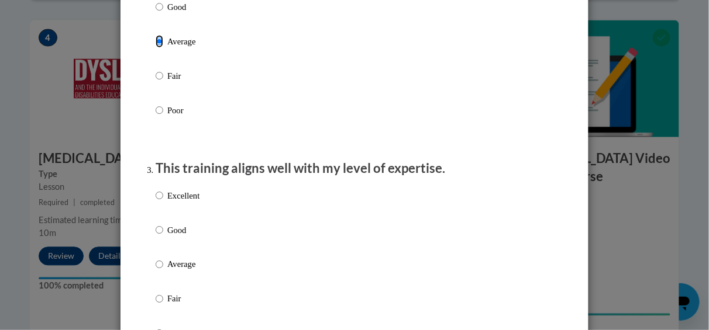
scroll to position [526, 0]
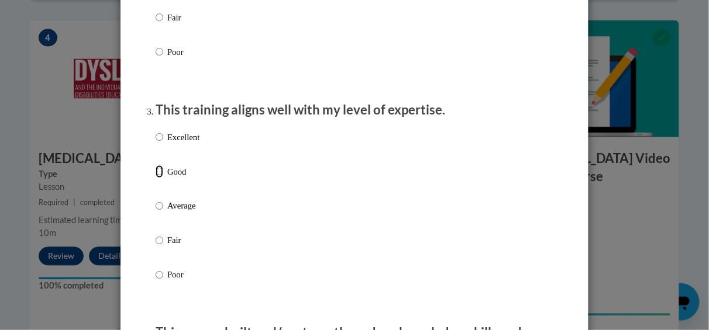
click at [156, 178] on input "Good" at bounding box center [160, 172] width 8 height 13
radio input "true"
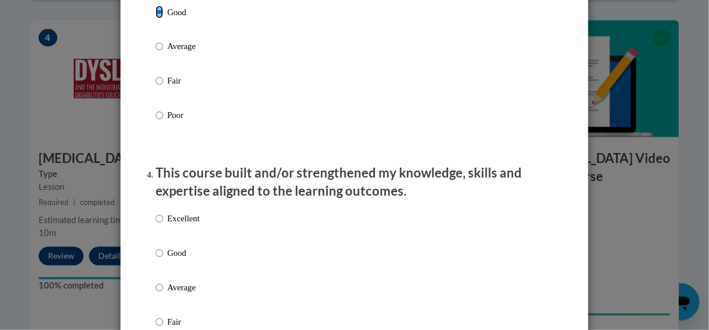
scroll to position [760, 0]
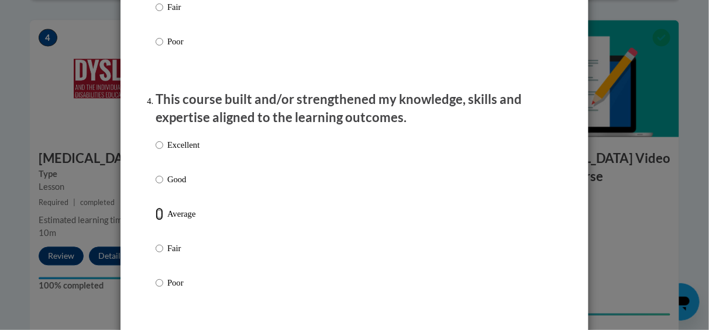
click at [156, 220] on input "Average" at bounding box center [160, 214] width 8 height 13
radio input "true"
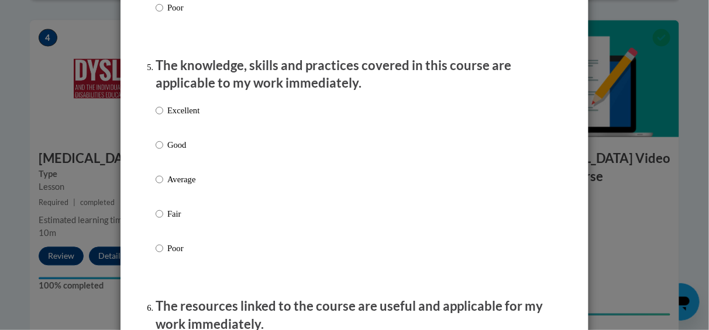
scroll to position [1053, 0]
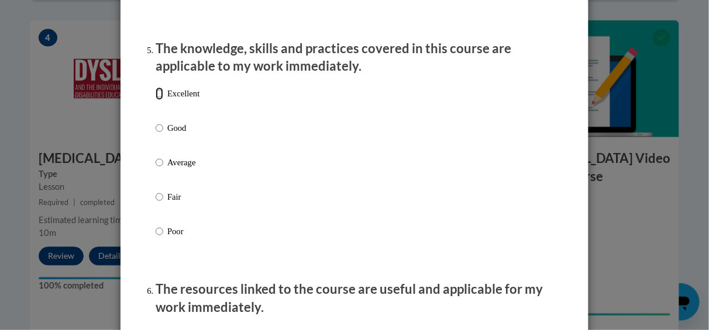
click at [156, 100] on input "Excellent" at bounding box center [160, 93] width 8 height 13
radio input "true"
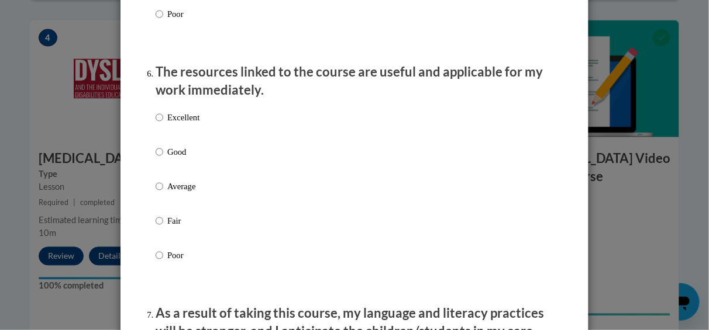
scroll to position [1287, 0]
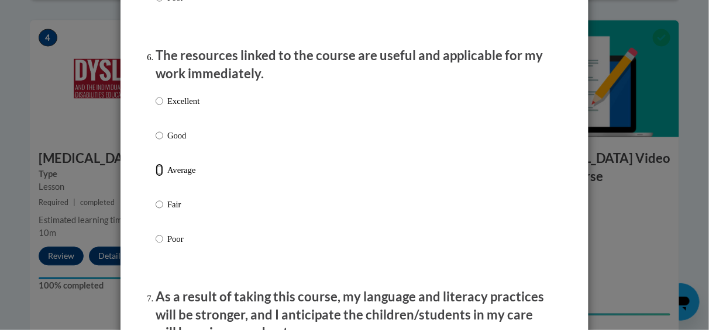
click at [156, 177] on input "Average" at bounding box center [160, 170] width 8 height 13
radio input "true"
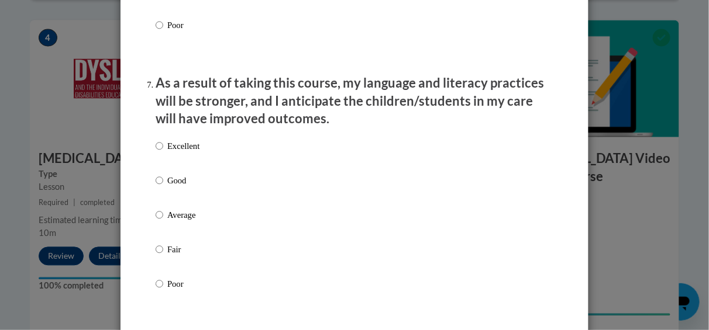
scroll to position [1521, 0]
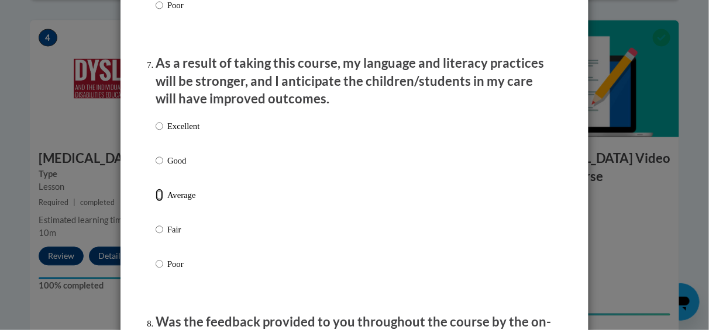
click at [156, 202] on input "Average" at bounding box center [160, 195] width 8 height 13
radio input "true"
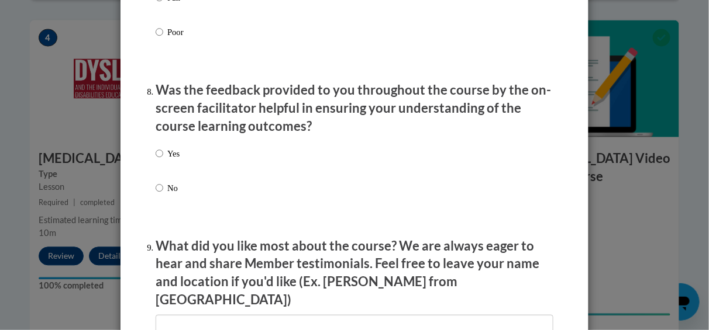
scroll to position [1696, 0]
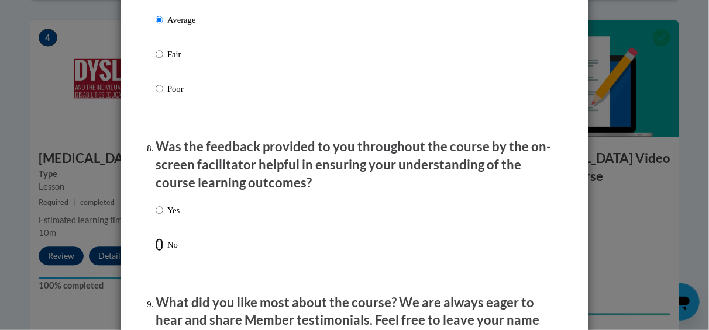
click at [156, 251] on input "No" at bounding box center [160, 245] width 8 height 13
radio input "true"
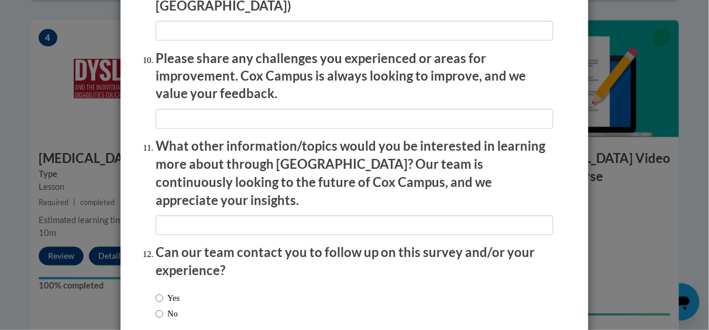
scroll to position [2104, 0]
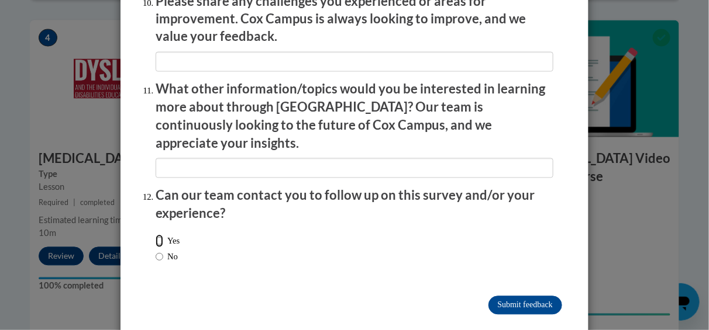
click at [156, 235] on input "Yes" at bounding box center [160, 241] width 8 height 13
radio input "true"
click at [508, 297] on input "Submit feedback" at bounding box center [525, 306] width 74 height 19
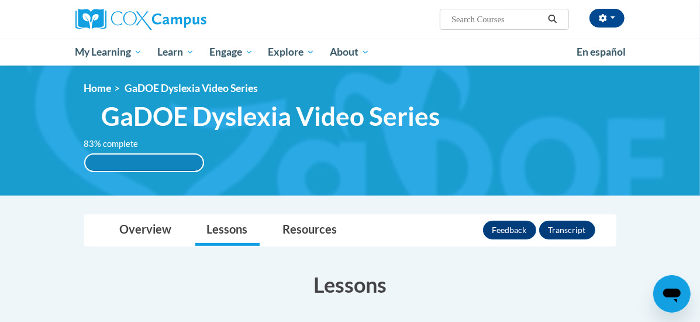
scroll to position [0, 0]
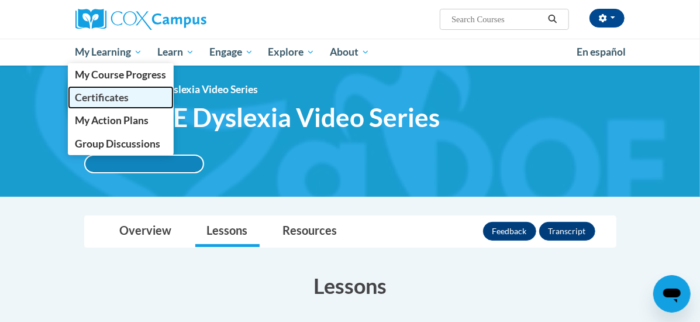
click at [75, 94] on span "Certificates" at bounding box center [102, 97] width 54 height 12
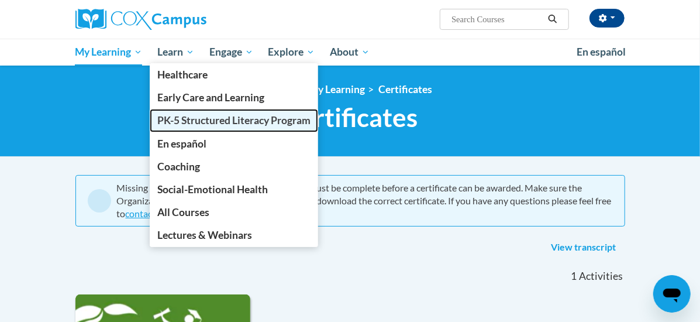
click at [157, 118] on span "PK-5 Structured Literacy Program" at bounding box center [233, 120] width 153 height 12
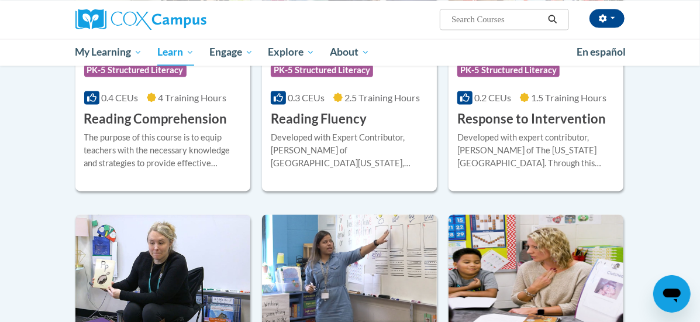
scroll to position [1053, 0]
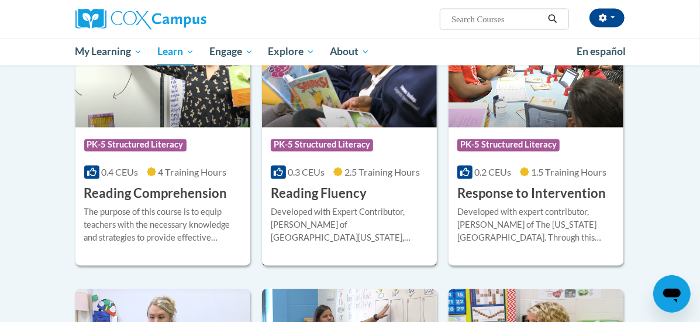
click at [321, 194] on h3 "Reading Fluency" at bounding box center [319, 194] width 96 height 18
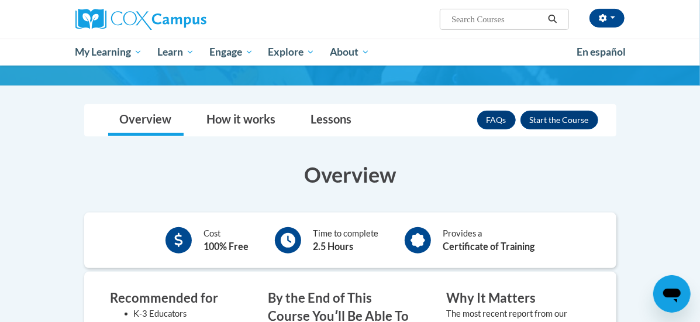
scroll to position [175, 0]
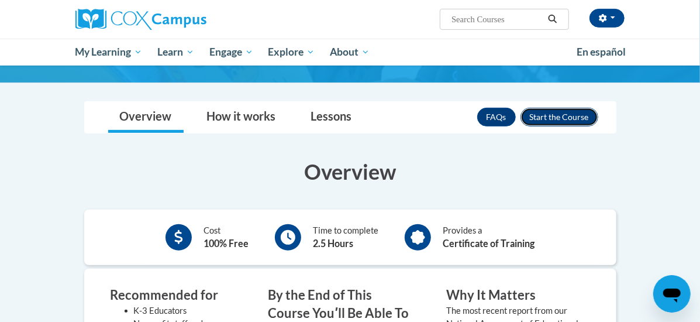
click at [598, 108] on button "Enroll" at bounding box center [560, 117] width 78 height 19
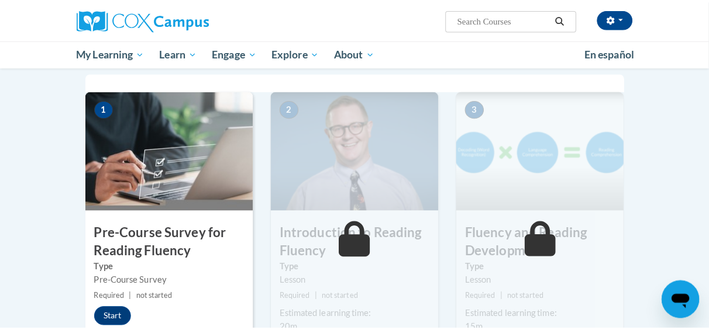
scroll to position [292, 0]
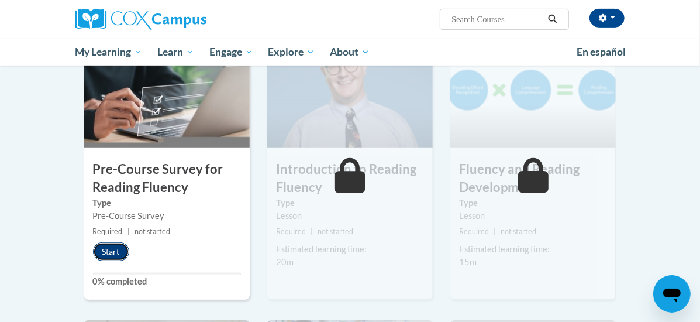
click at [93, 251] on button "Start" at bounding box center [111, 251] width 36 height 19
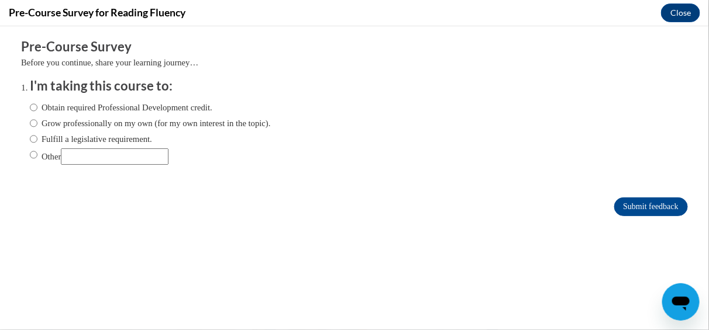
scroll to position [0, 0]
click at [30, 123] on input "Grow professionally on my own (for my own interest in the topic)." at bounding box center [34, 122] width 8 height 13
radio input "true"
click at [639, 204] on input "Submit feedback" at bounding box center [651, 206] width 74 height 19
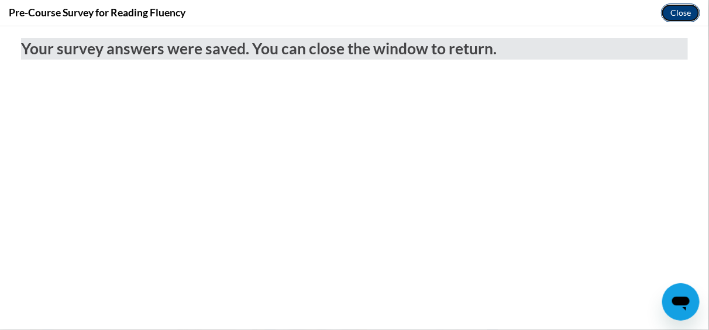
click at [683, 10] on button "Close" at bounding box center [680, 13] width 39 height 19
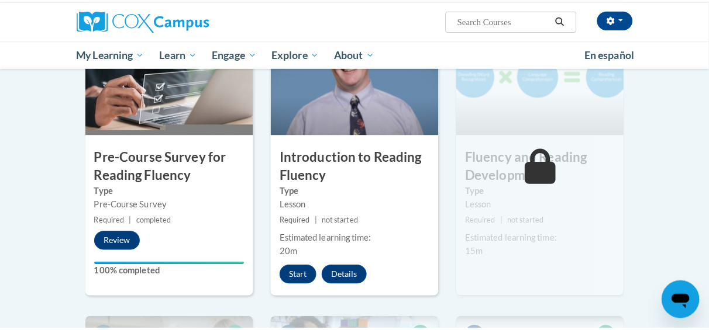
scroll to position [292, 0]
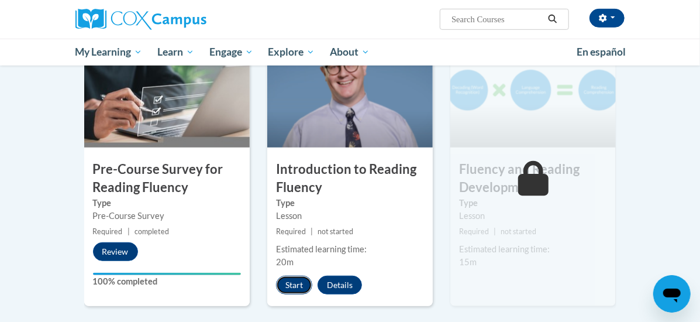
click at [276, 275] on button "Start" at bounding box center [294, 284] width 36 height 19
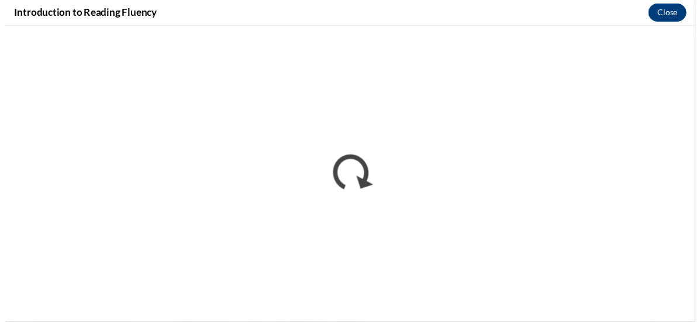
scroll to position [0, 0]
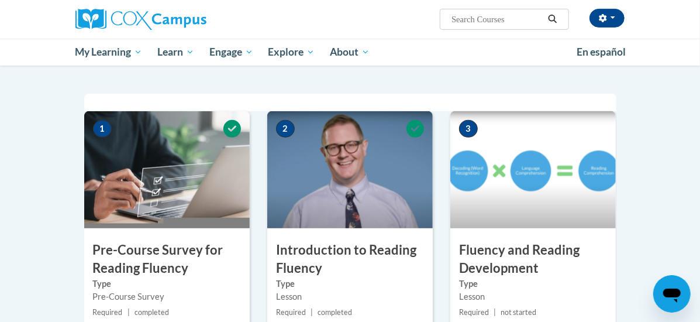
scroll to position [175, 0]
